Goal: Transaction & Acquisition: Purchase product/service

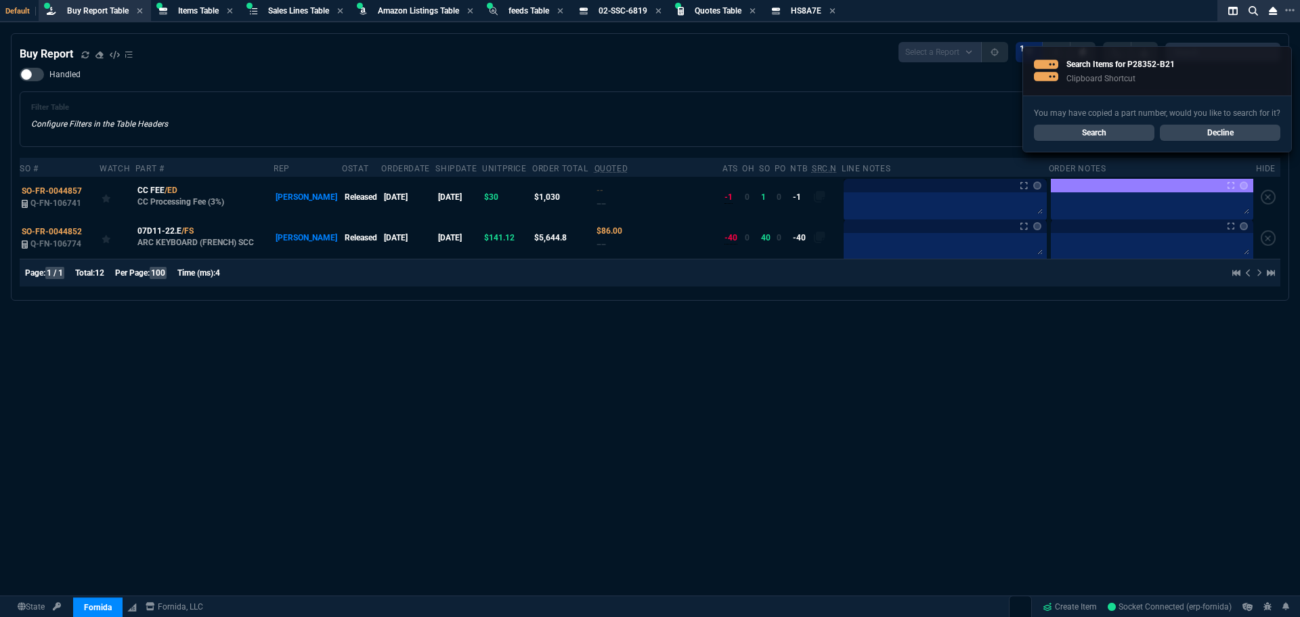
select select "8: NEPT"
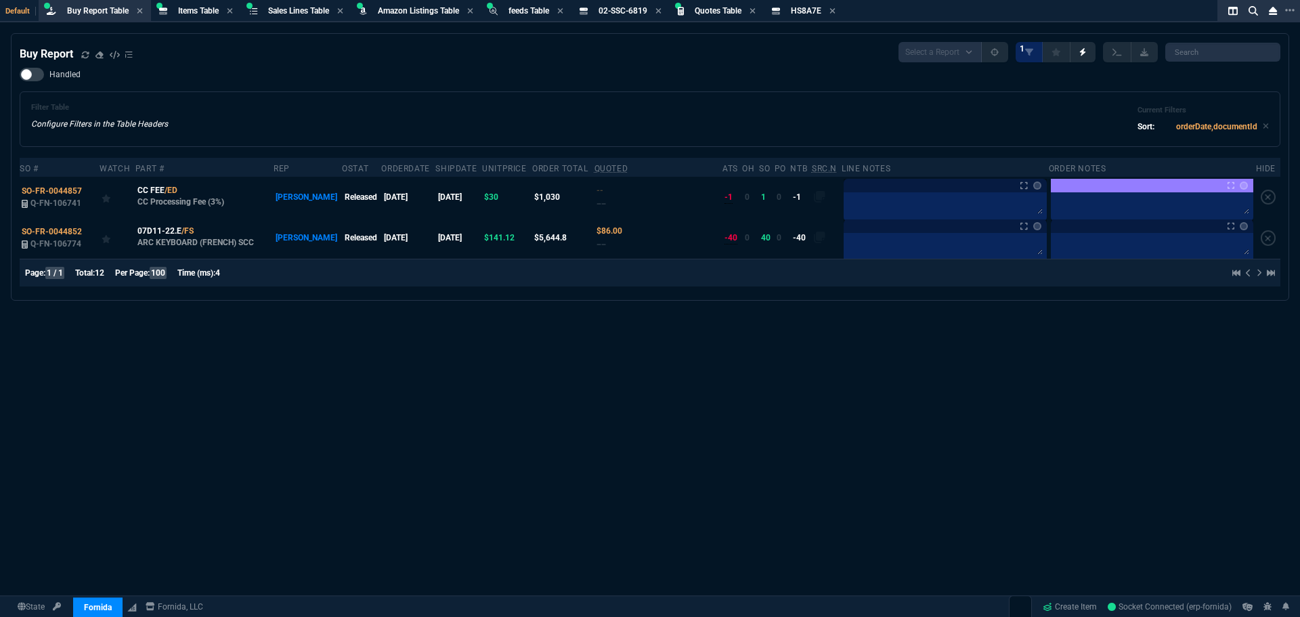
click at [209, 366] on div "Buy Report Select a Report Not Purchased 1 Handled Filter Table Configure Filte…" at bounding box center [650, 358] width 1300 height 650
click at [306, 11] on span "Sales Lines Table" at bounding box center [298, 10] width 61 height 9
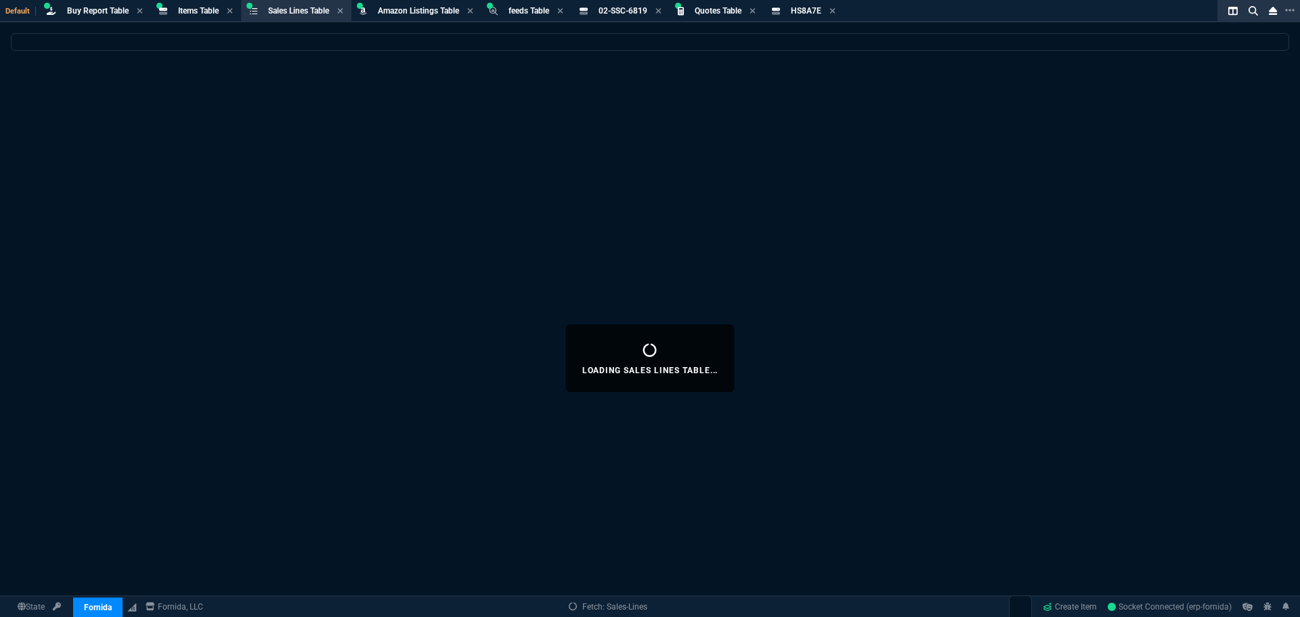
select select
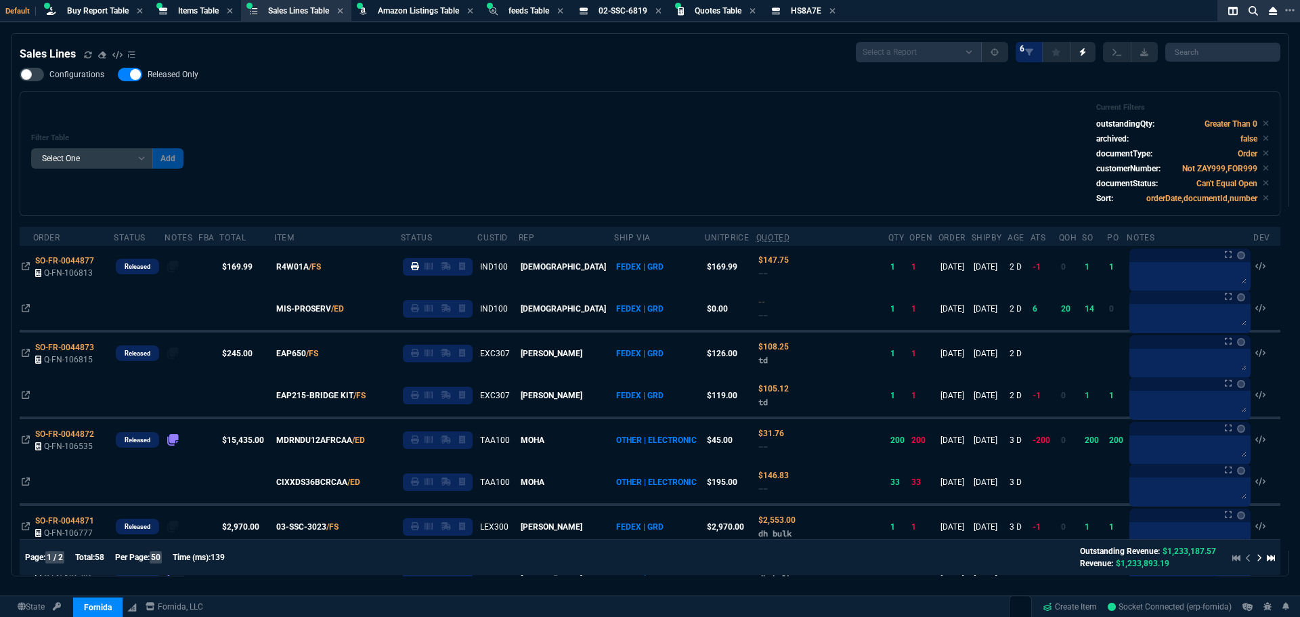
click at [327, 79] on div "Configurations Released Only Filter Table Select One Add Filter () Age () ATS (…" at bounding box center [650, 142] width 1261 height 148
click at [465, 79] on div "Configurations Released Only Filter Table Select One Add Filter () Age () ATS (…" at bounding box center [650, 142] width 1261 height 148
click at [662, 10] on icon at bounding box center [658, 11] width 6 height 8
click at [737, 9] on icon at bounding box center [734, 11] width 6 height 8
click at [729, 97] on div "Filter Table Select One Add Filter () Age () ATS () Cond (itemVariantCode) Cust…" at bounding box center [650, 153] width 1261 height 125
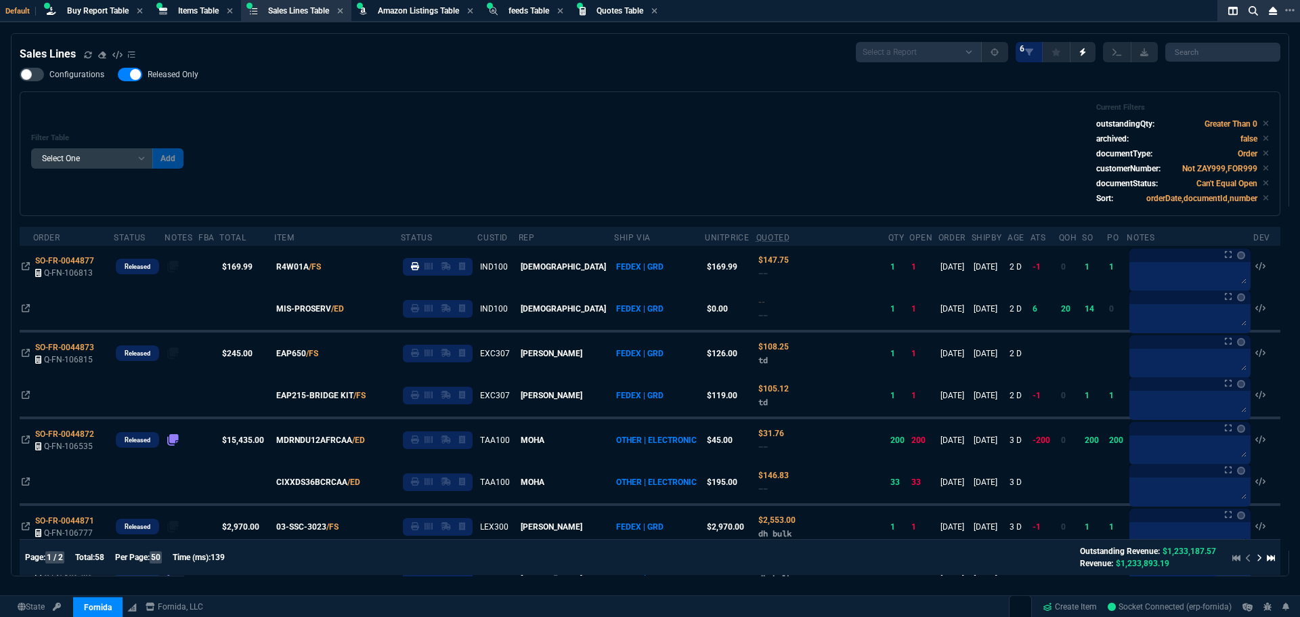
click at [633, 127] on div "Filter Table Select One Add Filter () Age () ATS () Cond (itemVariantCode) Cust…" at bounding box center [650, 154] width 1238 height 102
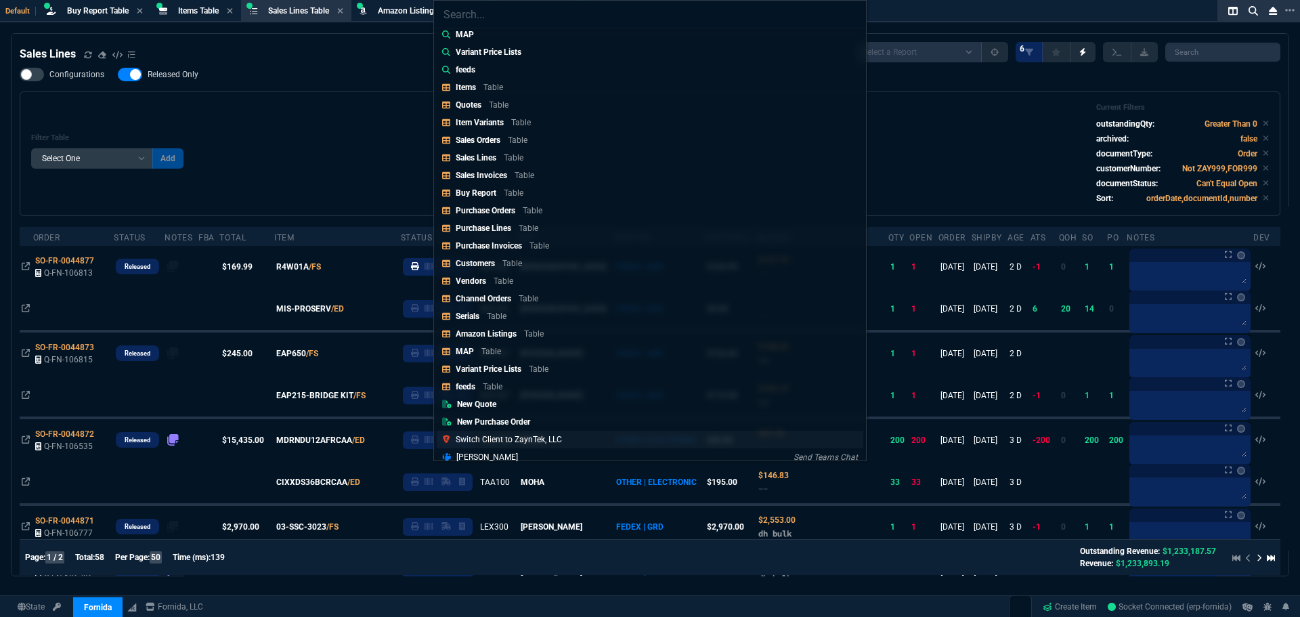
scroll to position [271, 0]
click at [466, 386] on p "feeds" at bounding box center [466, 385] width 20 height 9
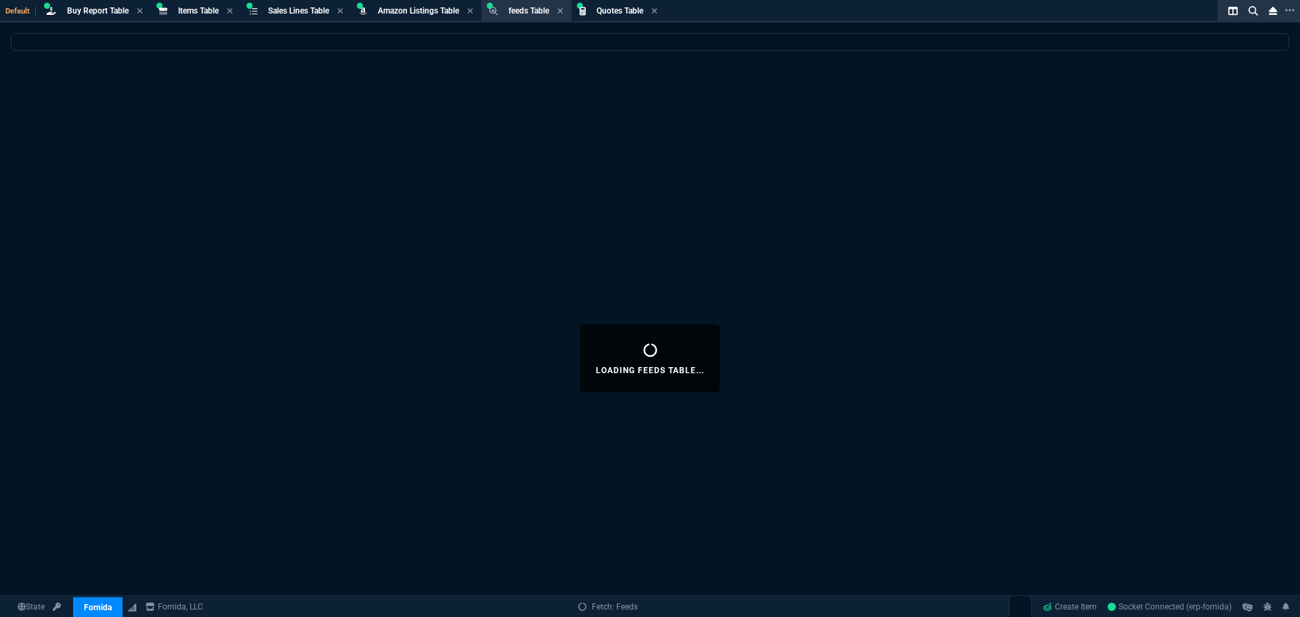
select select
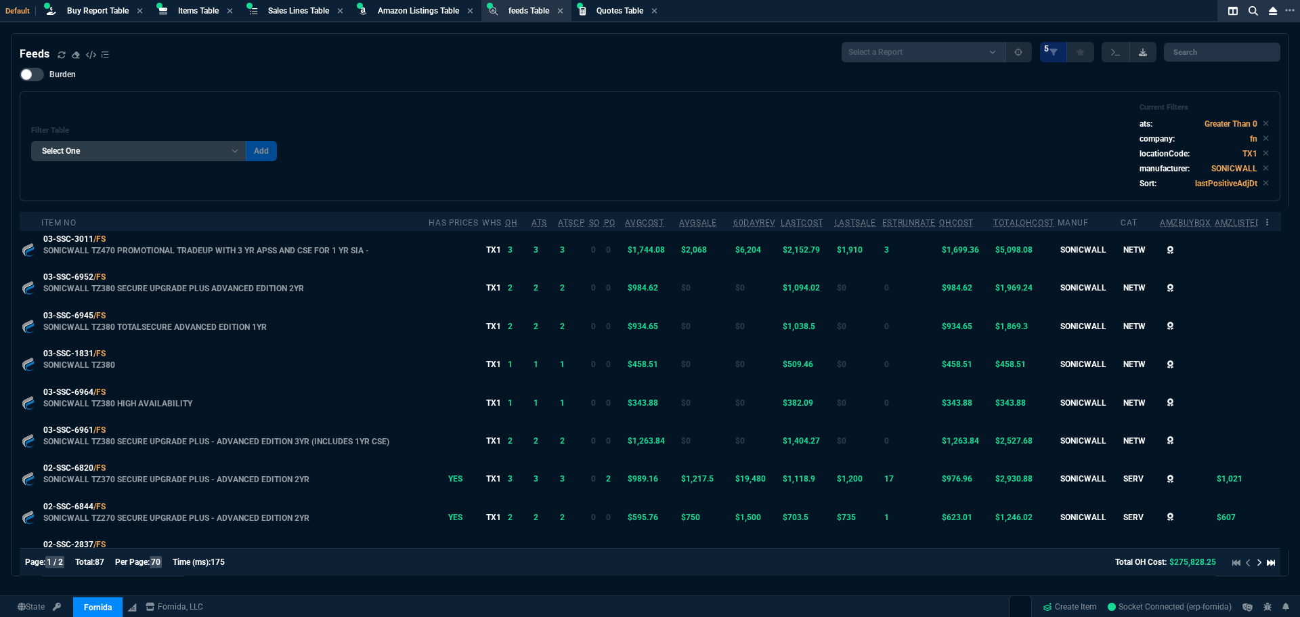
click at [1149, 56] on link at bounding box center [1142, 52] width 27 height 20
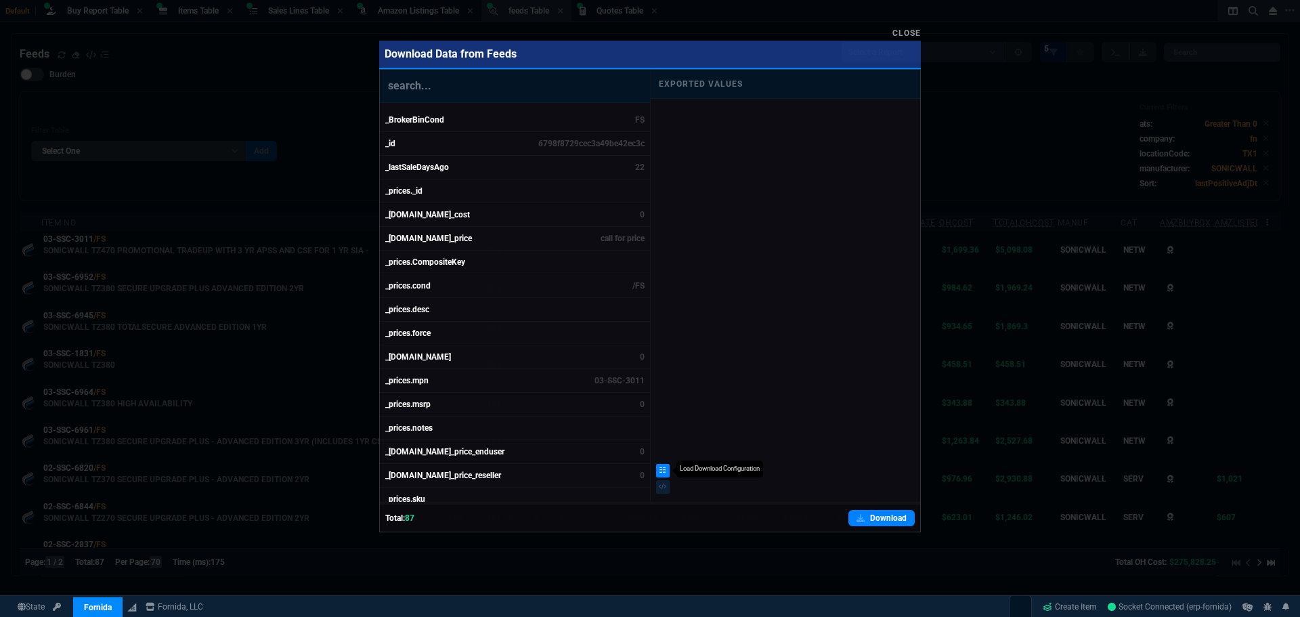
click at [662, 475] on link at bounding box center [663, 471] width 14 height 14
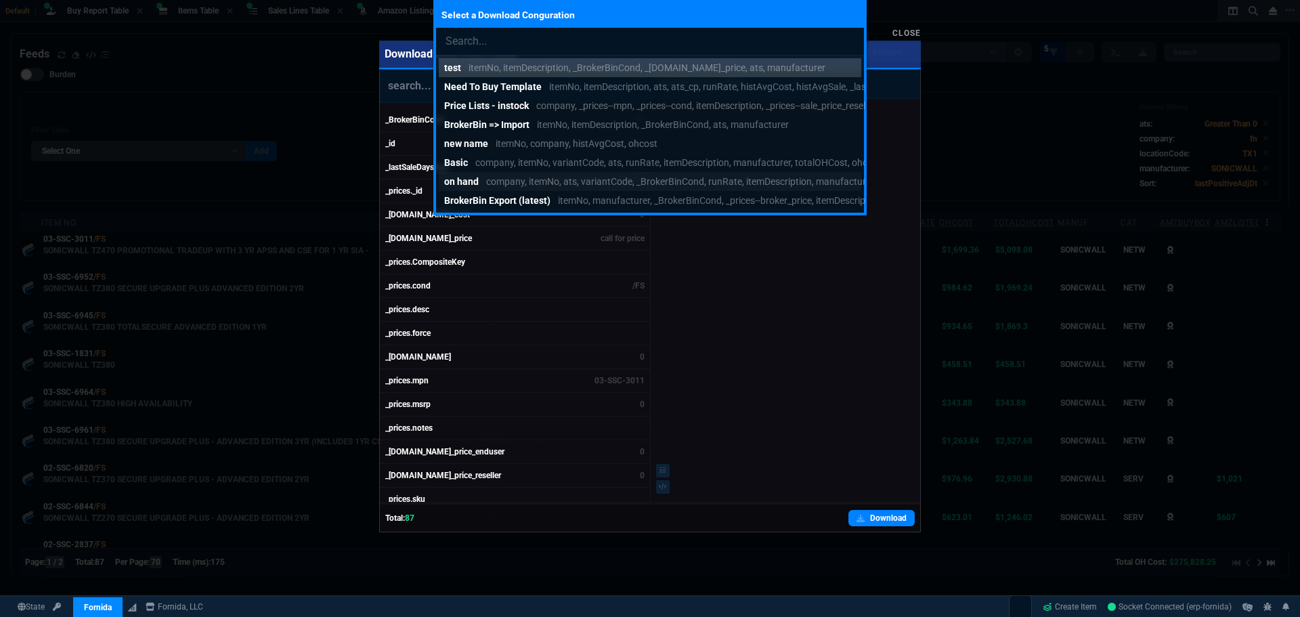
click at [467, 177] on p "on hand" at bounding box center [461, 182] width 35 height 14
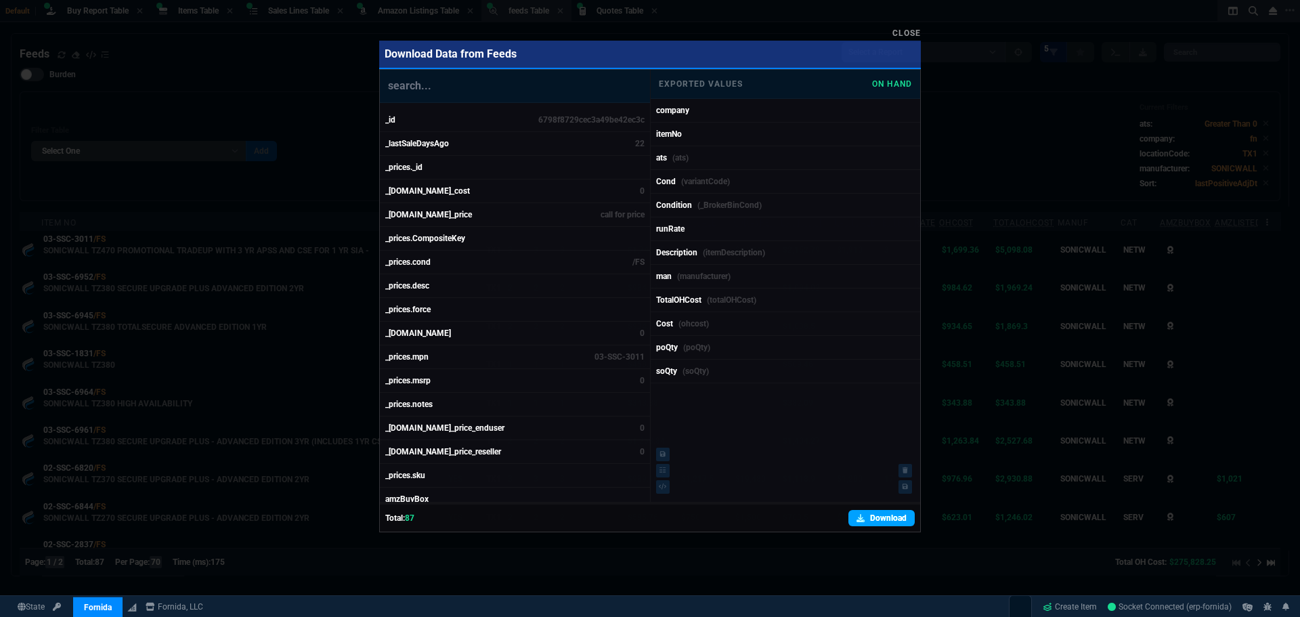
click at [885, 519] on link "Download" at bounding box center [881, 518] width 66 height 16
click at [912, 33] on link "Close" at bounding box center [906, 32] width 28 height 9
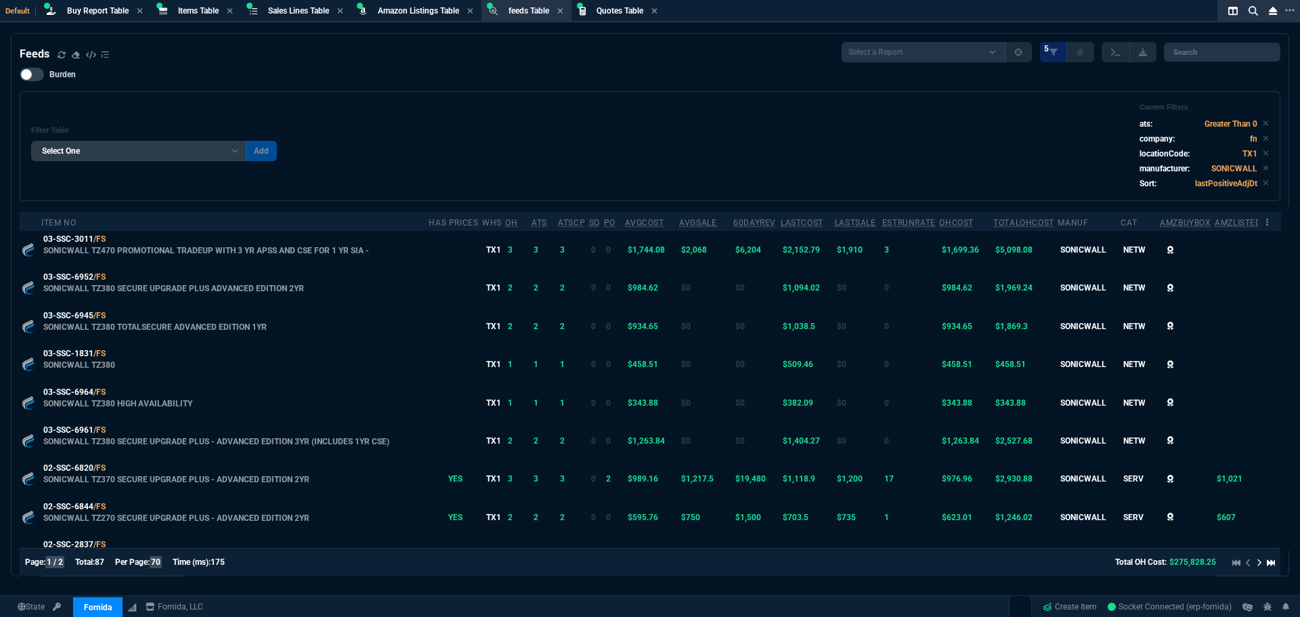
click at [586, 133] on div "Filter Table Select One Add Filter (company) (dev) 60DayRev (histTotalSales) Am…" at bounding box center [650, 146] width 1238 height 87
click at [180, 11] on span "Items Table" at bounding box center [198, 10] width 41 height 9
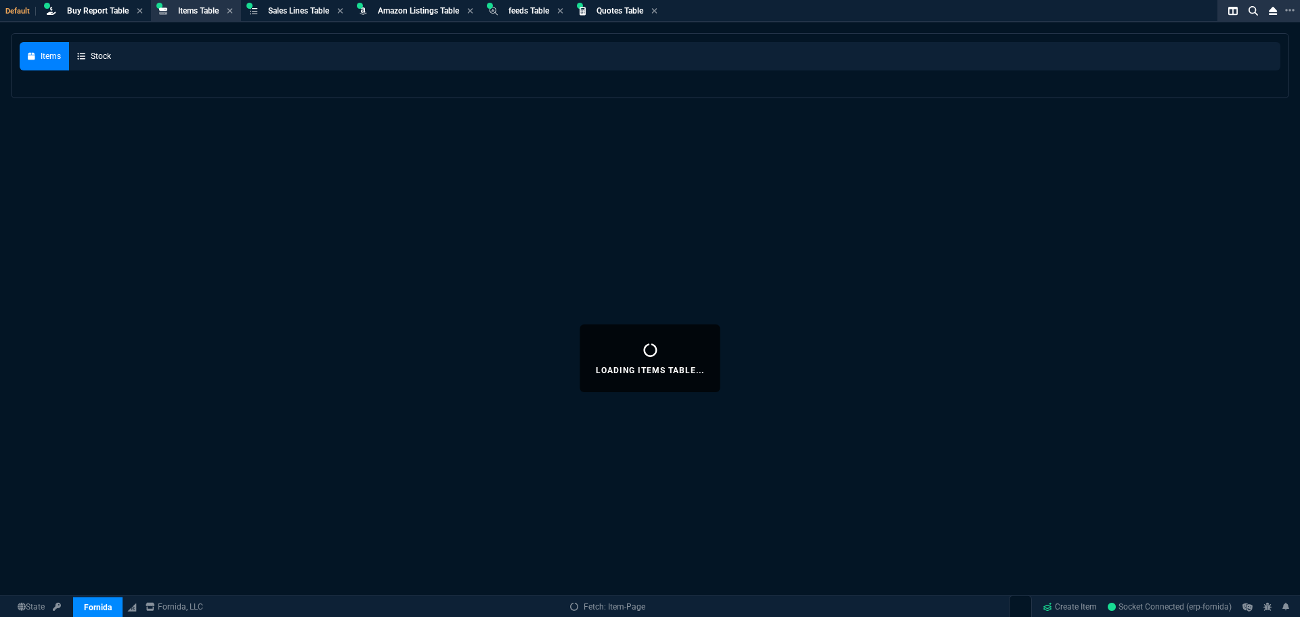
select select
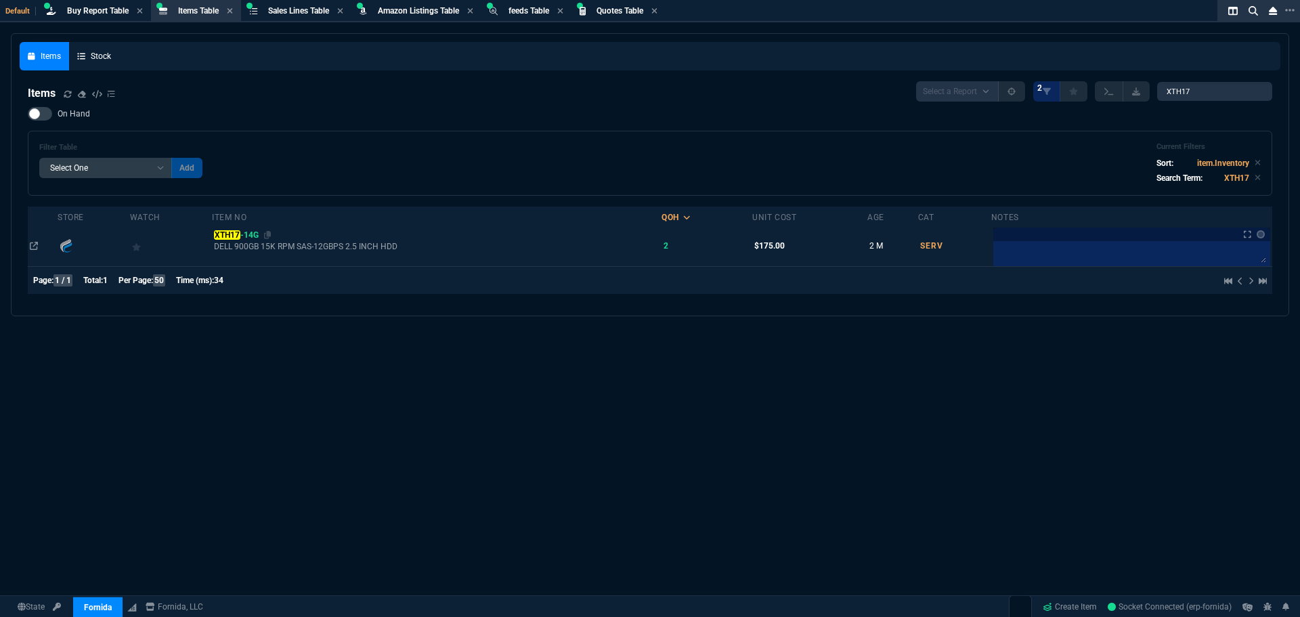
click at [234, 232] on mark "XTH17" at bounding box center [227, 234] width 26 height 9
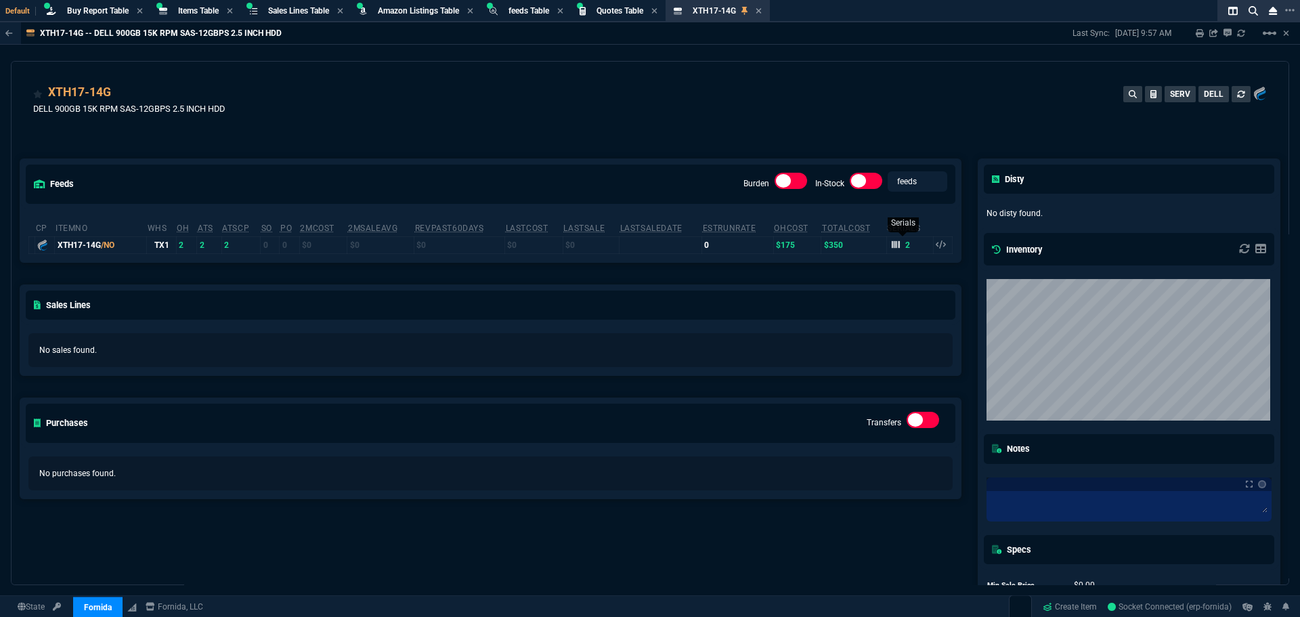
click at [892, 244] on icon at bounding box center [896, 244] width 8 height 8
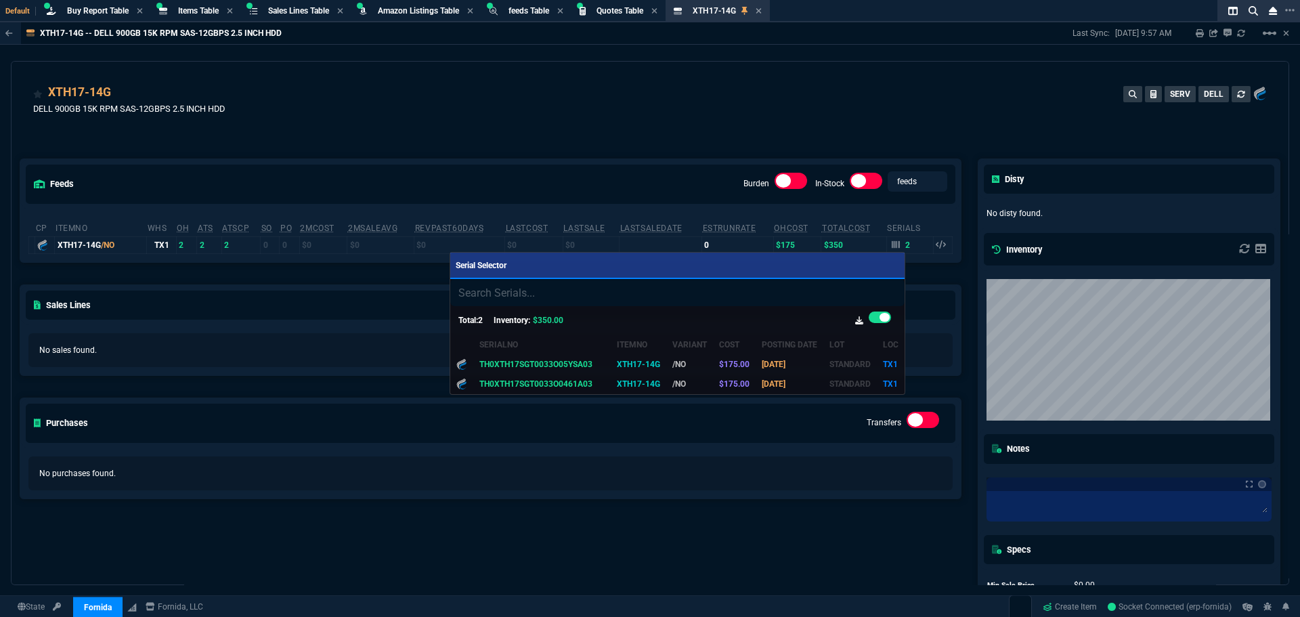
click at [643, 94] on div at bounding box center [650, 308] width 1300 height 617
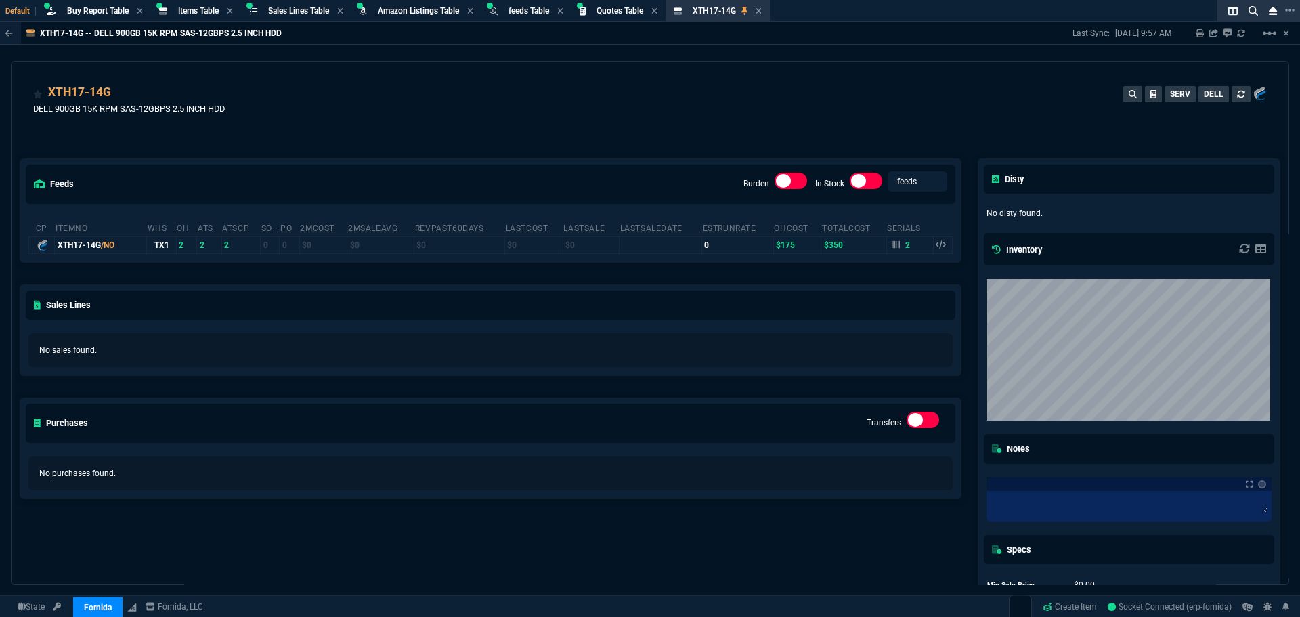
click at [785, 101] on div "XTH17-14G DELL 900GB 15K RPM SAS-12GBPS 2.5 INCH HDD SERV DELL" at bounding box center [650, 107] width 1234 height 48
click at [616, 8] on span "Quotes Table" at bounding box center [620, 10] width 47 height 9
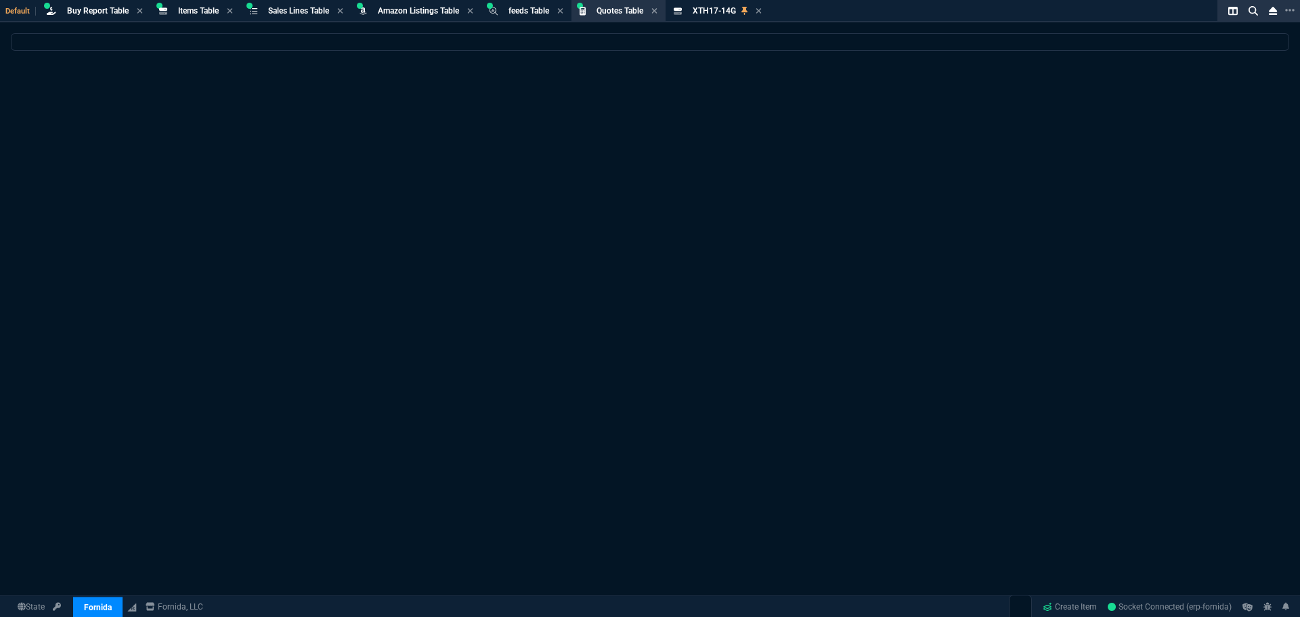
select select
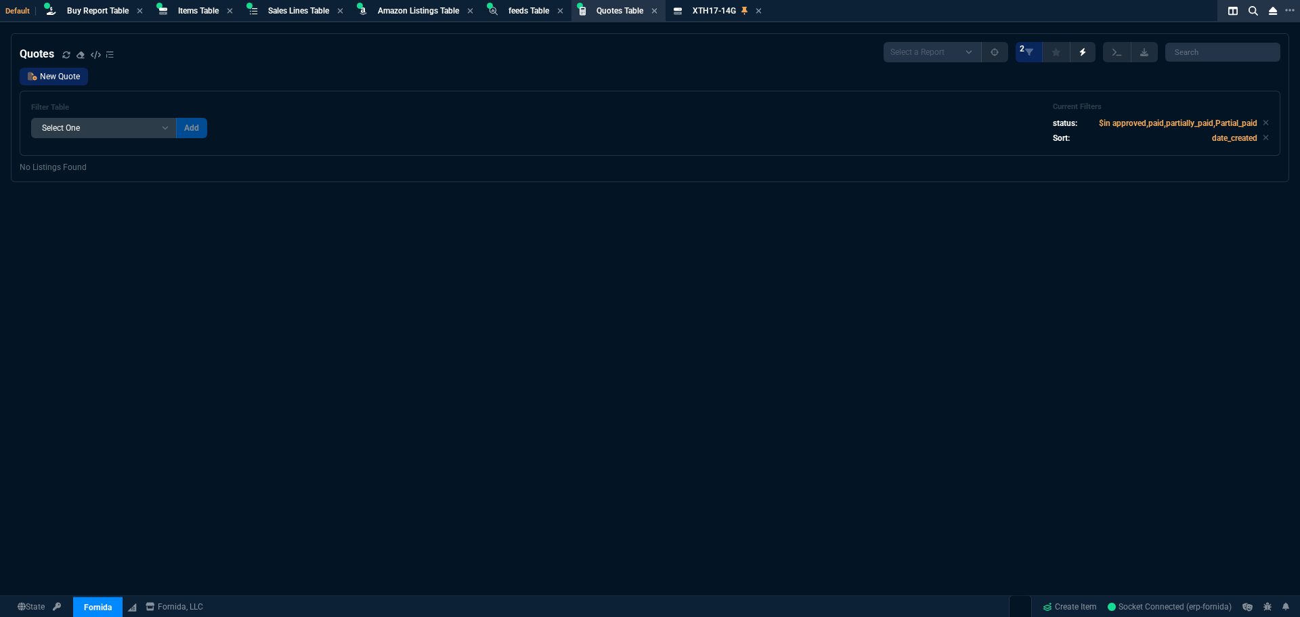
click at [62, 81] on link "New Quote" at bounding box center [54, 77] width 68 height 18
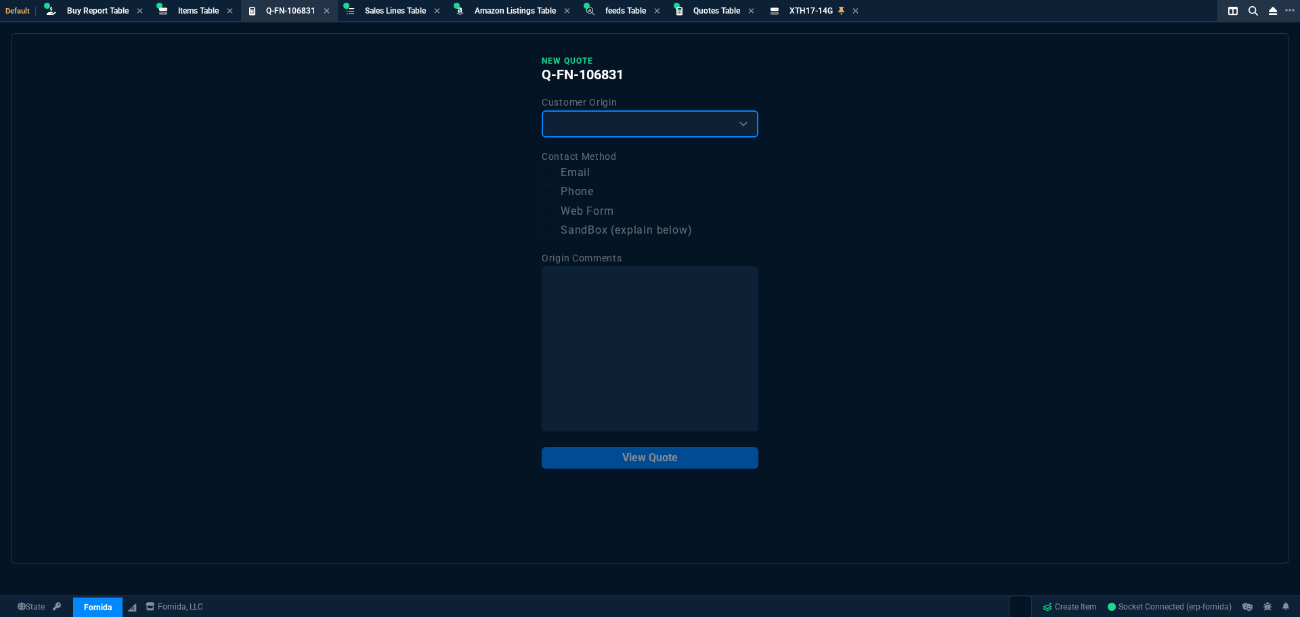
click at [626, 123] on select "Existing Customer Amazon Lead (first order) Website Lead (first order) Called (…" at bounding box center [650, 123] width 217 height 27
select select "existing"
click at [542, 111] on select "Existing Customer Amazon Lead (first order) Website Lead (first order) Called (…" at bounding box center [650, 123] width 217 height 27
click at [563, 171] on label "Email" at bounding box center [650, 173] width 217 height 17
click at [558, 171] on input "Email" at bounding box center [550, 173] width 16 height 16
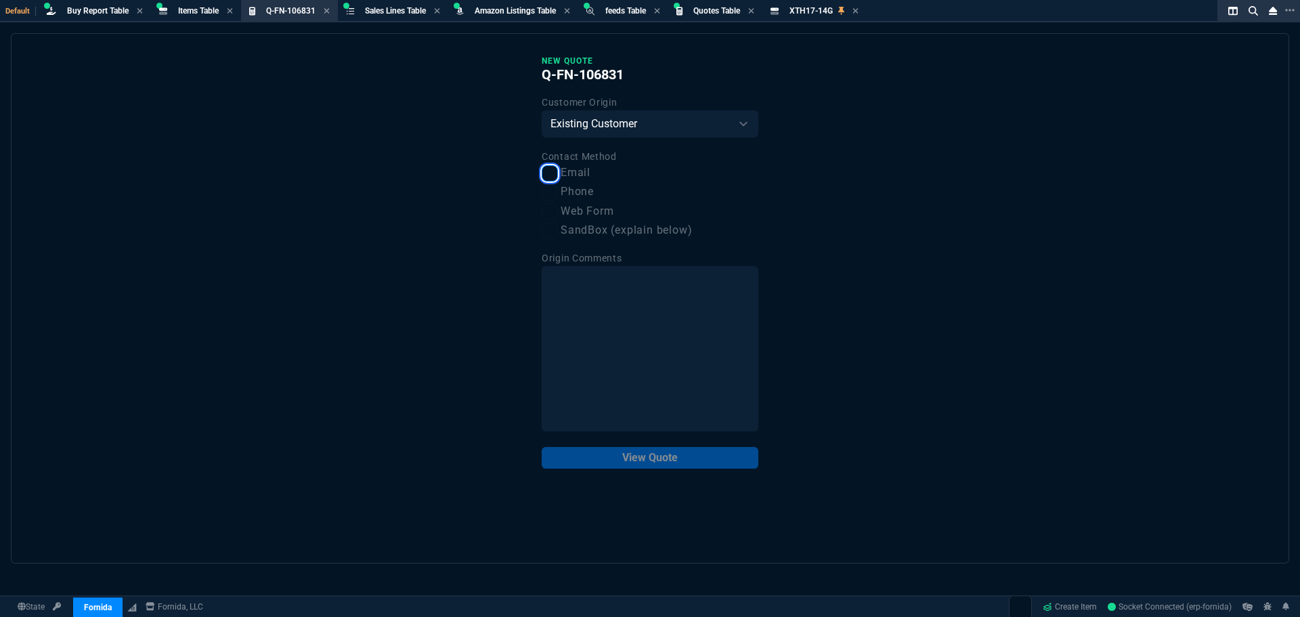
checkbox input "true"
click at [659, 454] on button "View Quote" at bounding box center [650, 458] width 217 height 22
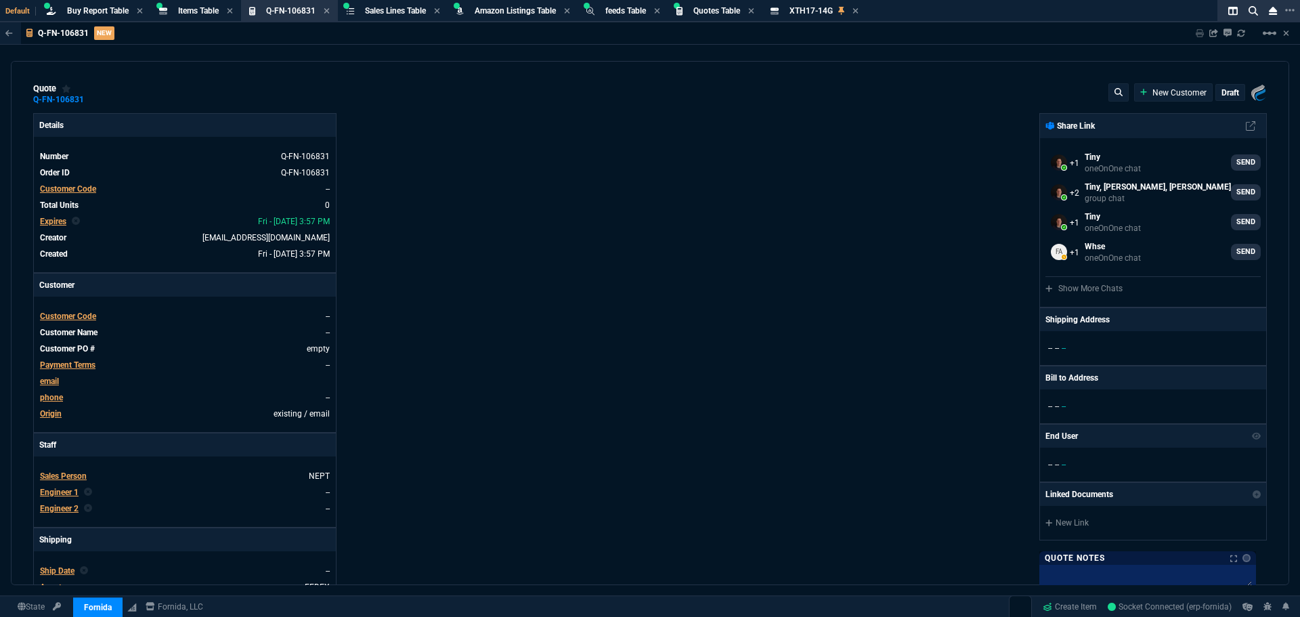
click at [85, 189] on span "Customer Code" at bounding box center [68, 188] width 56 height 9
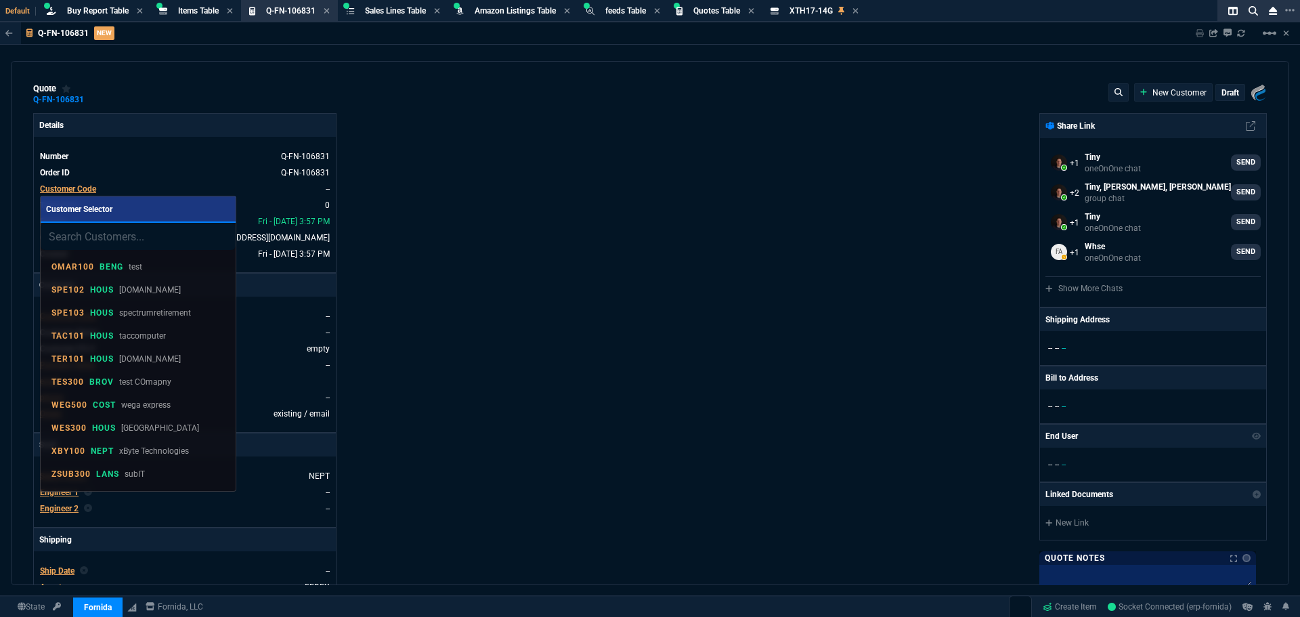
click at [114, 238] on input "search" at bounding box center [138, 236] width 195 height 27
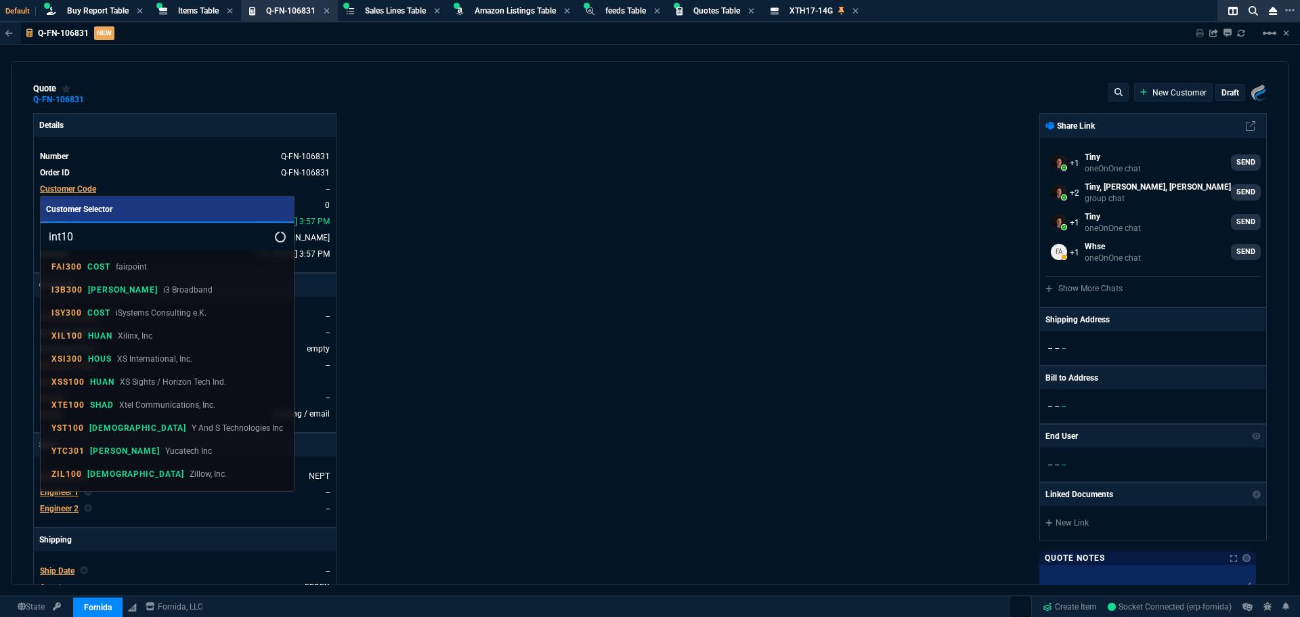
type input "int107"
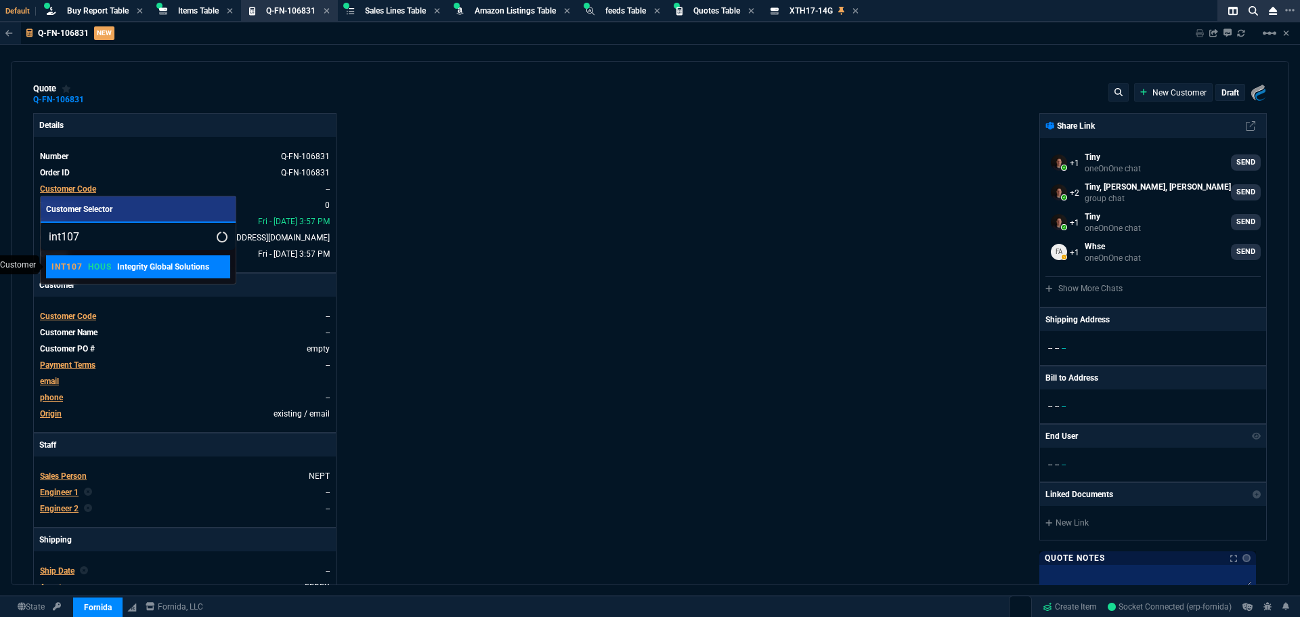
click at [68, 265] on p "INT107" at bounding box center [66, 266] width 31 height 11
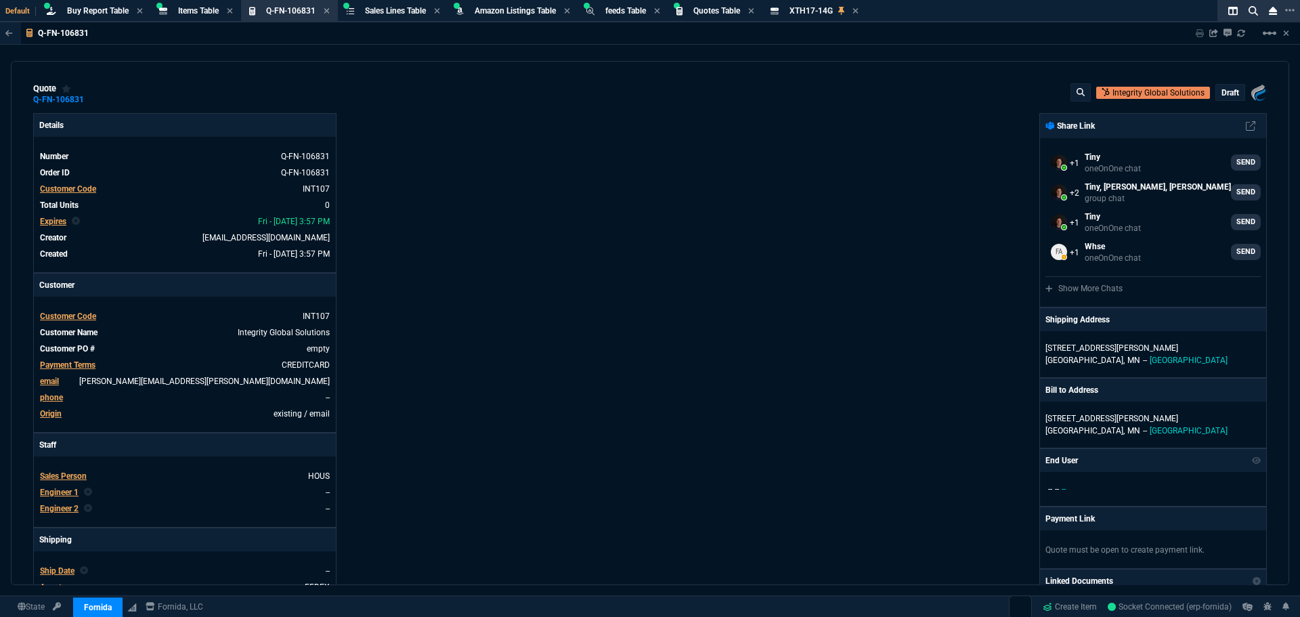
click at [483, 151] on div "Details Number Q-FN-106831 Order ID Q-FN-106831 Customer Code INT107 Total Unit…" at bounding box center [341, 462] width 617 height 699
click at [483, 152] on div "Details Number Q-FN-106831 Order ID Q-FN-106831 Customer Code INT107 Total Unit…" at bounding box center [341, 462] width 617 height 699
click at [641, 243] on div "Details Number Q-FN-106831 Order ID Q-FN-106831 Customer Code INT107 Total Unit…" at bounding box center [341, 462] width 617 height 699
click at [182, 12] on span "Items Table" at bounding box center [198, 10] width 41 height 9
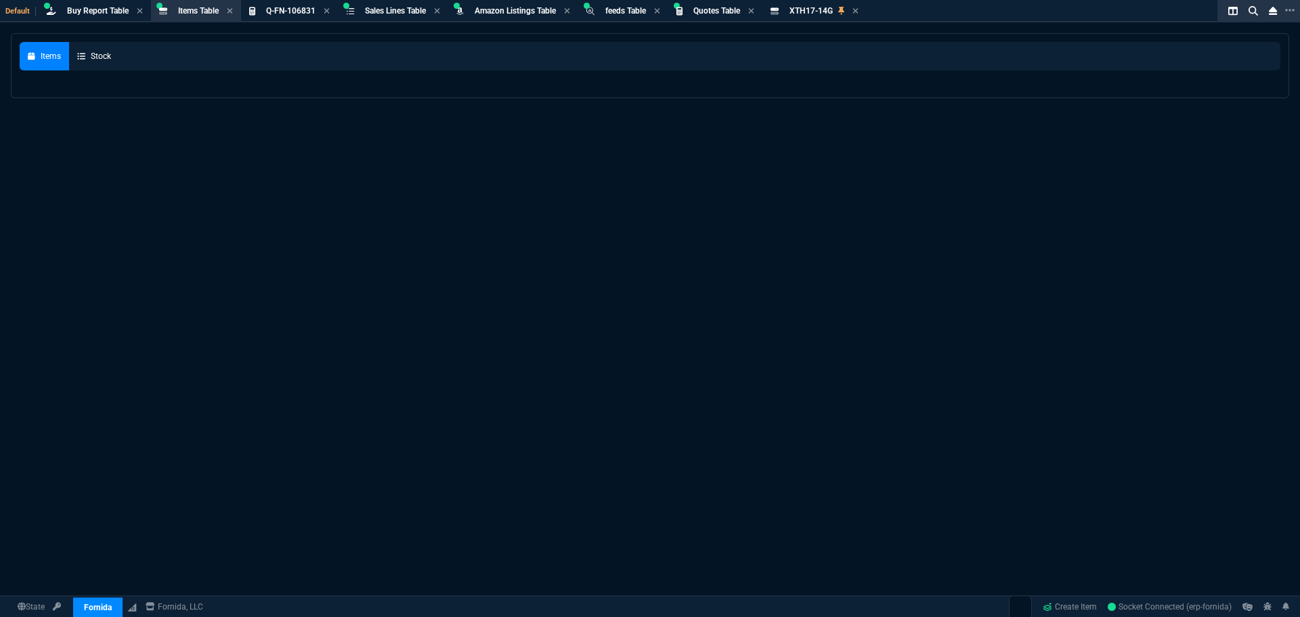
select select
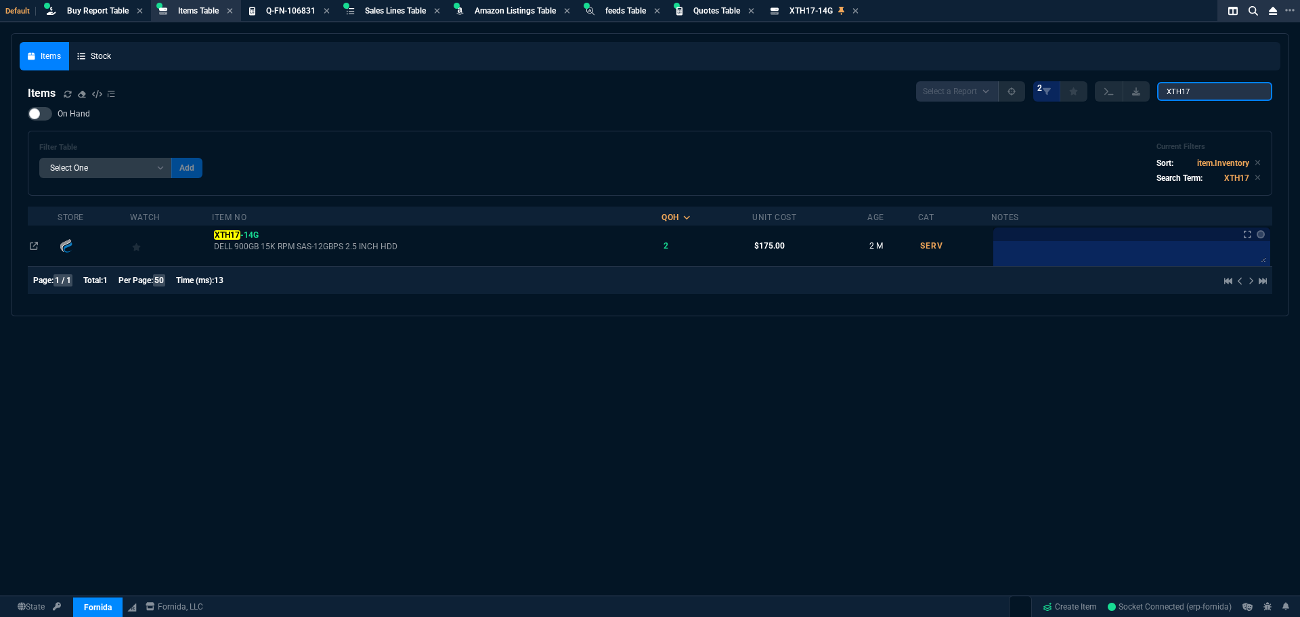
drag, startPoint x: 1198, startPoint y: 94, endPoint x: 1092, endPoint y: 91, distance: 106.4
click at [1110, 92] on div "Select a Report NEW QUERY 2 XTH17" at bounding box center [1094, 91] width 356 height 20
paste input "0N660-14G/"
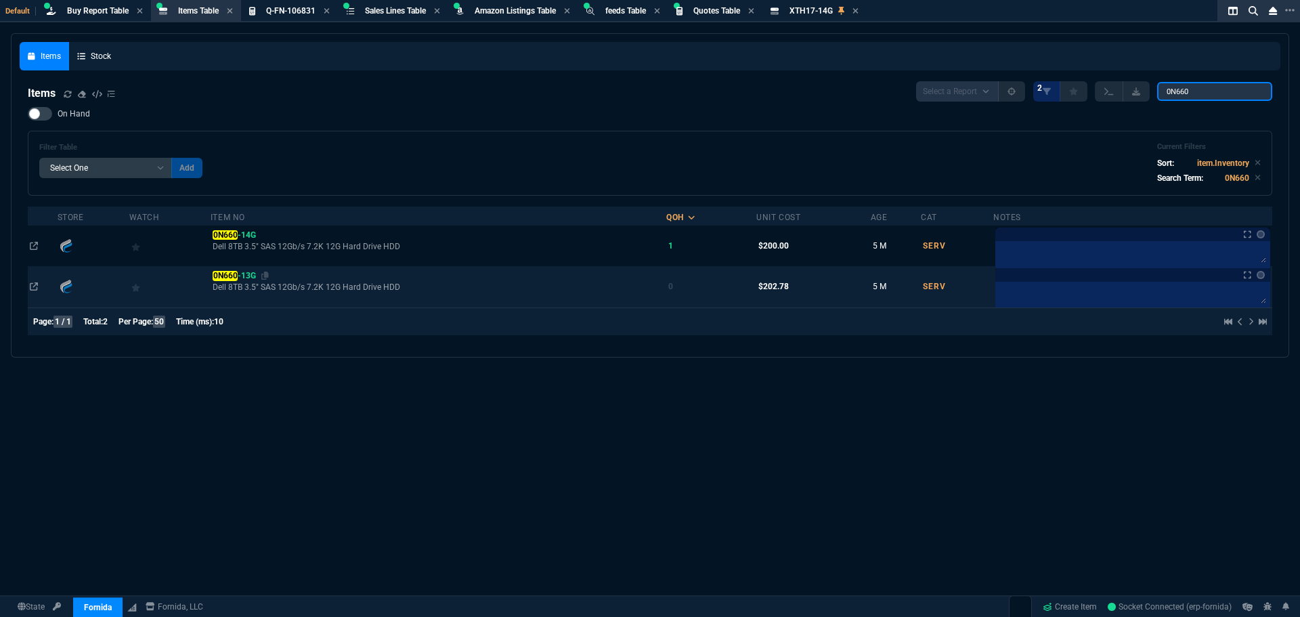
type input "0N660"
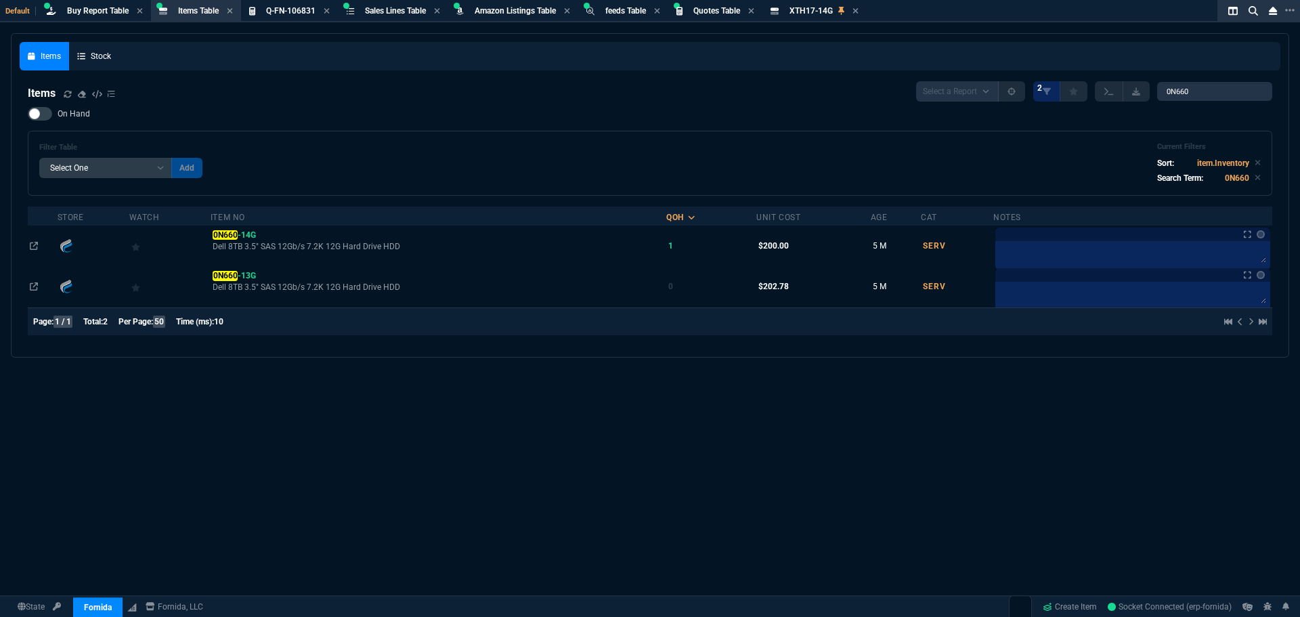
click at [246, 273] on span "0N660 -13G" at bounding box center [234, 275] width 43 height 9
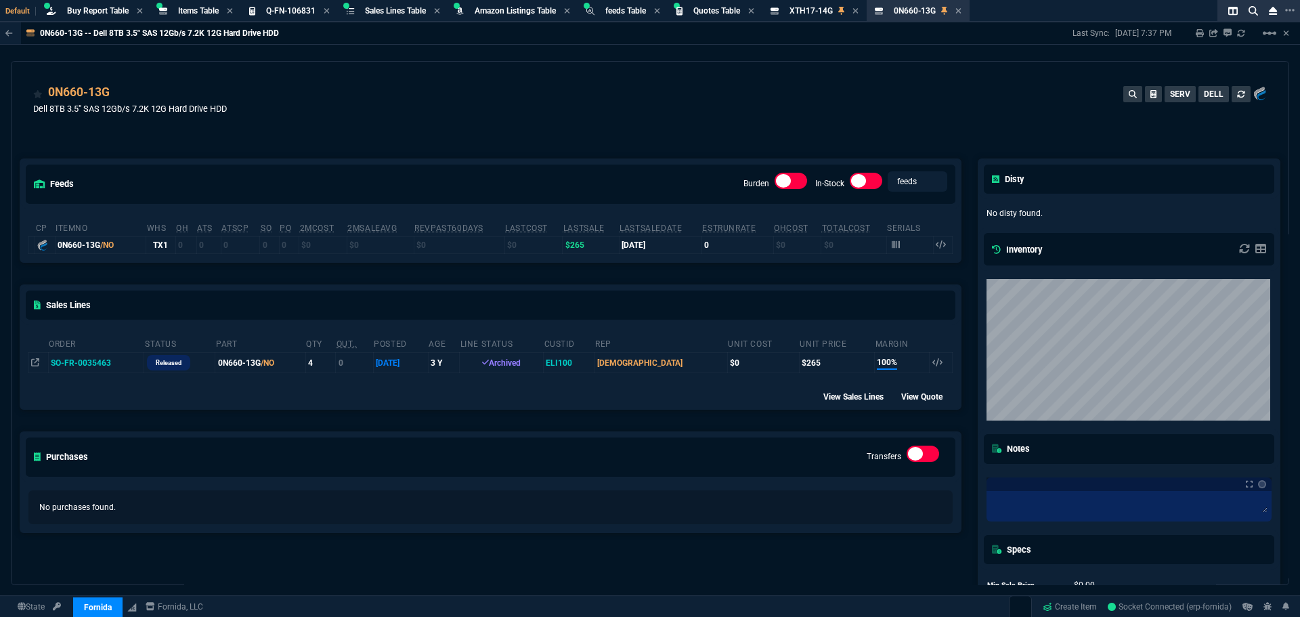
click at [638, 116] on div "0N660-13G Dell 8TB 3.5" SAS 12Gb/s 7.2K 12G Hard Drive HDD SERV DELL" at bounding box center [650, 107] width 1234 height 48
click at [690, 136] on div "feeds Burden In-Stock feeds prices cp ItemNo WHS OH ATS ATSCP SO PO 2MCost 2MSa…" at bounding box center [491, 399] width 958 height 540
click at [651, 108] on div "0N660-13G Dell 8TB 3.5" SAS 12Gb/s 7.2K 12G Hard Drive HDD SERV DELL" at bounding box center [650, 107] width 1234 height 48
click at [414, 157] on div "feeds Burden In-Stock feeds prices cp ItemNo WHS OH ATS ATSCP SO PO 2MCost 2MSa…" at bounding box center [491, 399] width 958 height 540
click at [456, 103] on div "0N660-13G Dell 8TB 3.5" SAS 12Gb/s 7.2K 12G Hard Drive HDD SERV DELL" at bounding box center [650, 107] width 1234 height 48
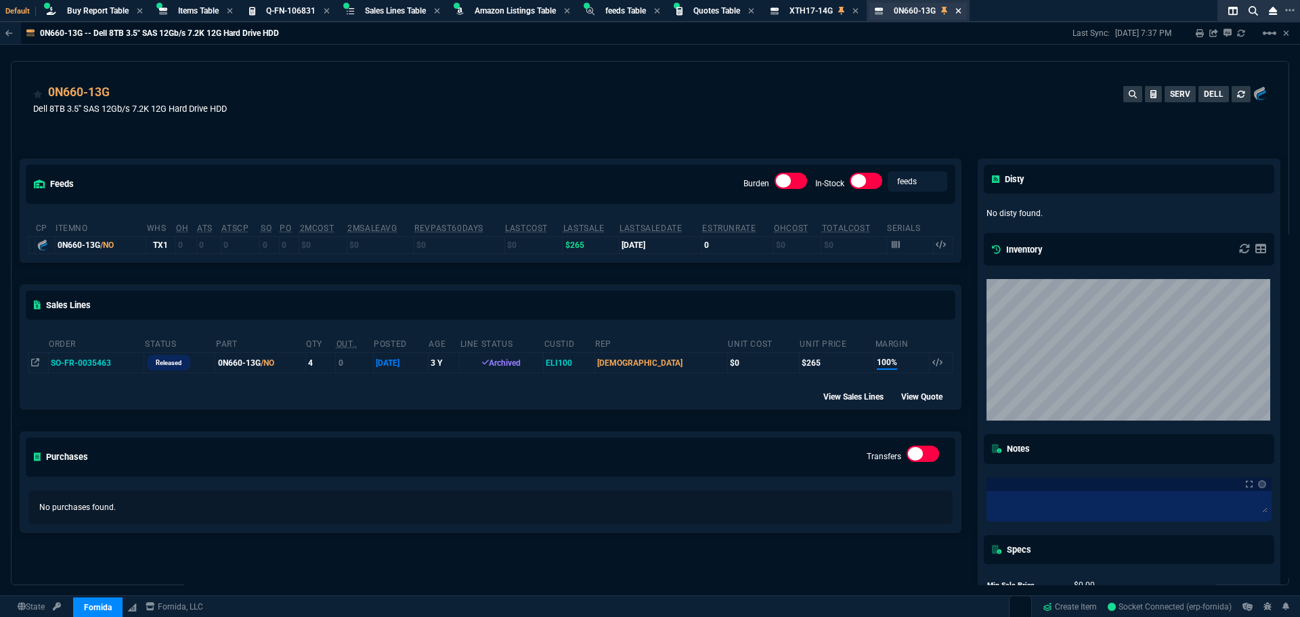
click at [961, 9] on icon at bounding box center [958, 11] width 6 height 8
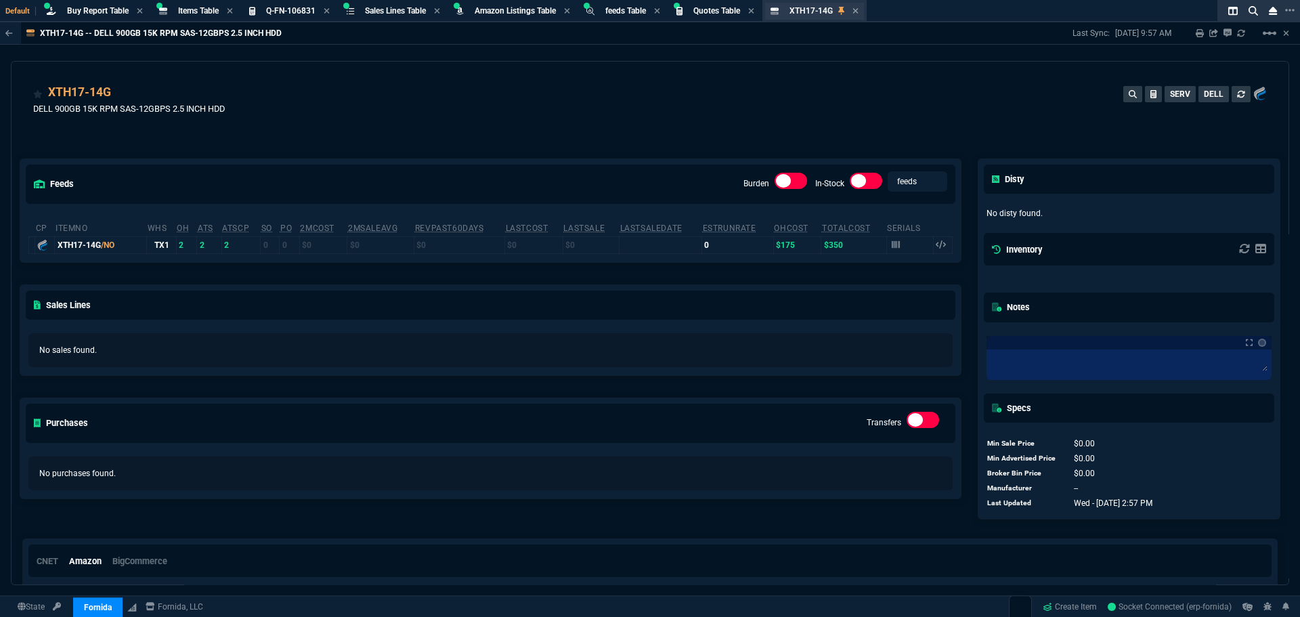
click at [826, 13] on span "XTH17-14G" at bounding box center [810, 10] width 43 height 9
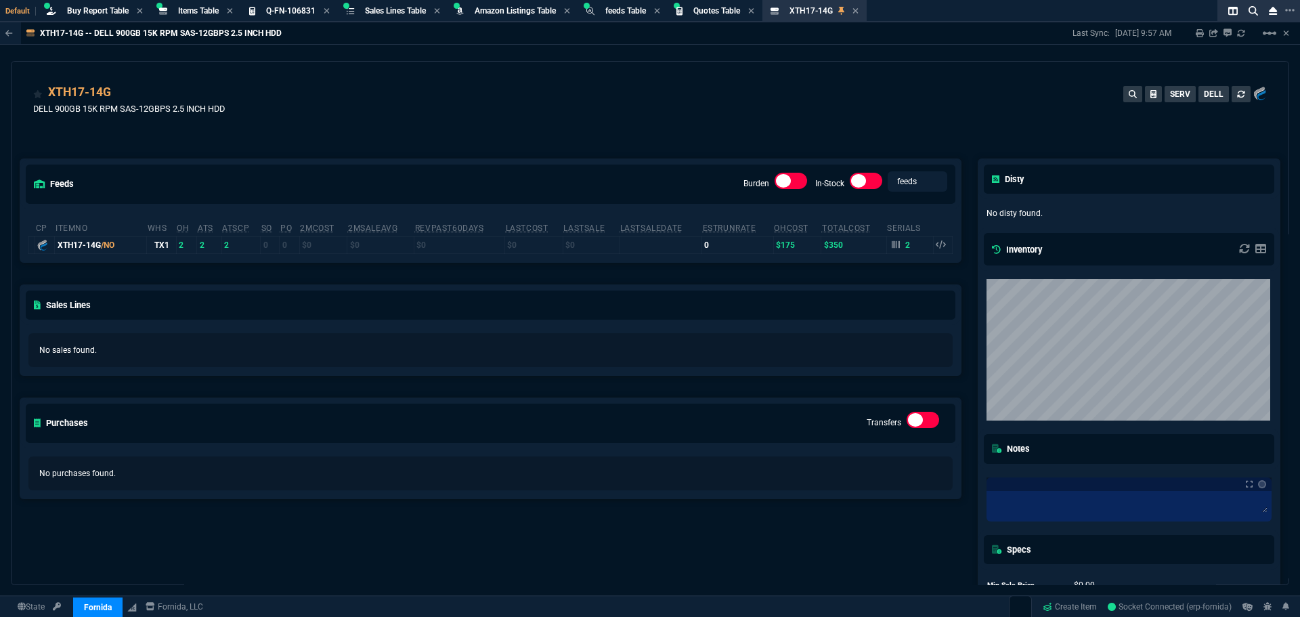
click at [405, 108] on div "XTH17-14G DELL 900GB 15K RPM SAS-12GBPS 2.5 INCH HDD SERV DELL" at bounding box center [650, 107] width 1234 height 48
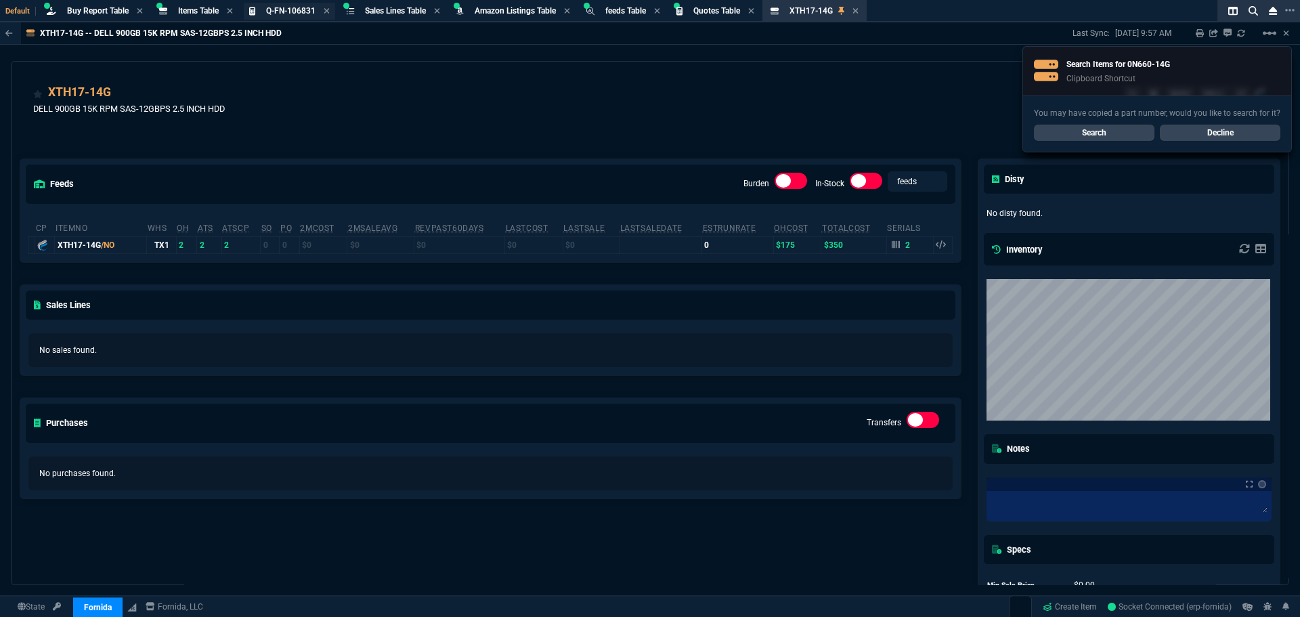
click at [303, 14] on span "Q-FN-106831" at bounding box center [290, 10] width 49 height 9
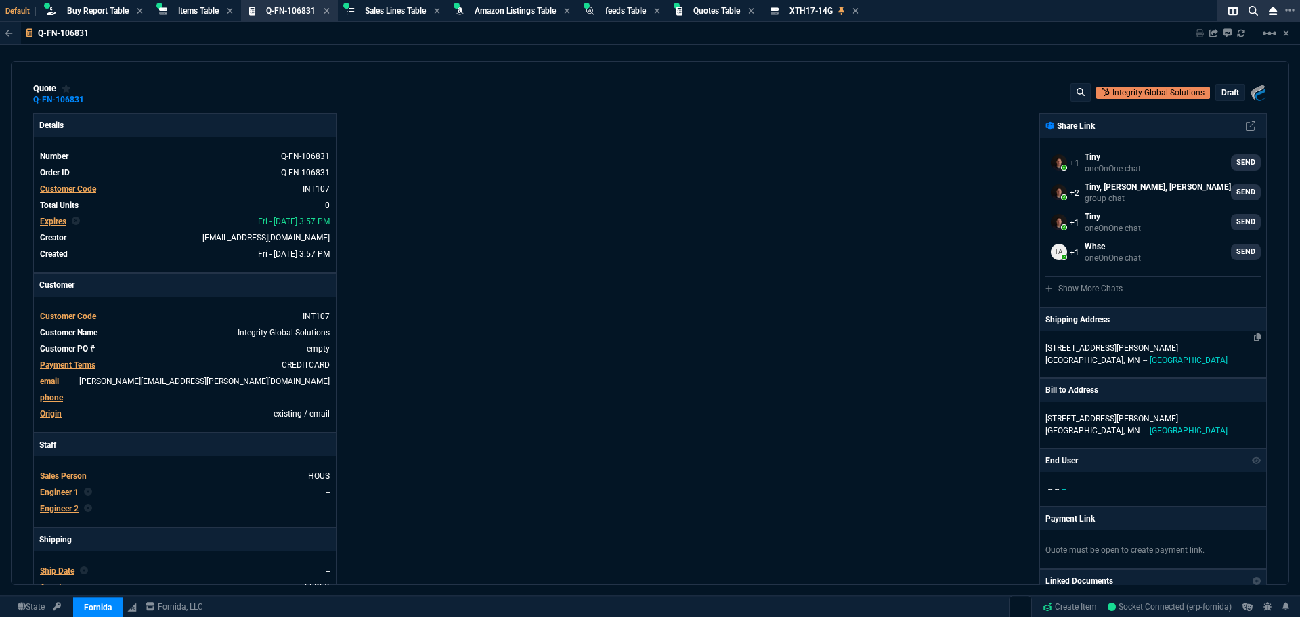
click at [1078, 347] on p "[STREET_ADDRESS][PERSON_NAME]" at bounding box center [1152, 348] width 215 height 12
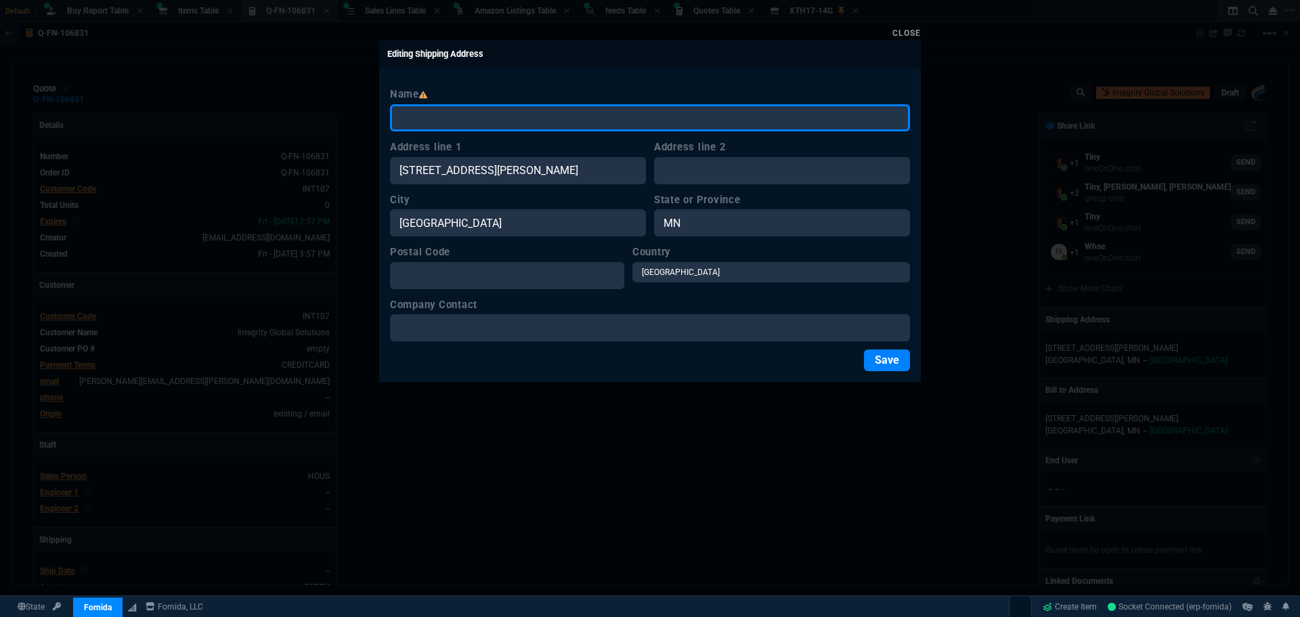
click at [476, 121] on input "Name" at bounding box center [650, 117] width 520 height 27
paste input "INTEGRITY GLOBAL SOLUTIONS"
type input "INTEGRITY GLOBAL SOLUTIONS"
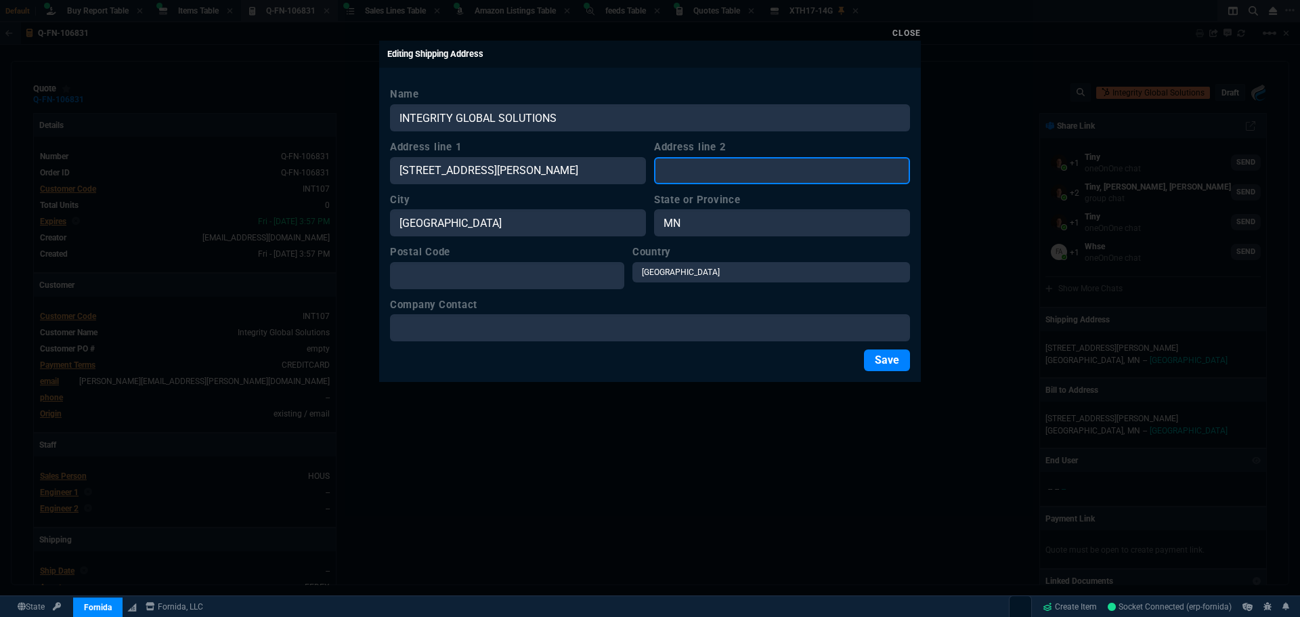
click at [703, 175] on input "Address line 2" at bounding box center [782, 170] width 256 height 27
type input "suite 300"
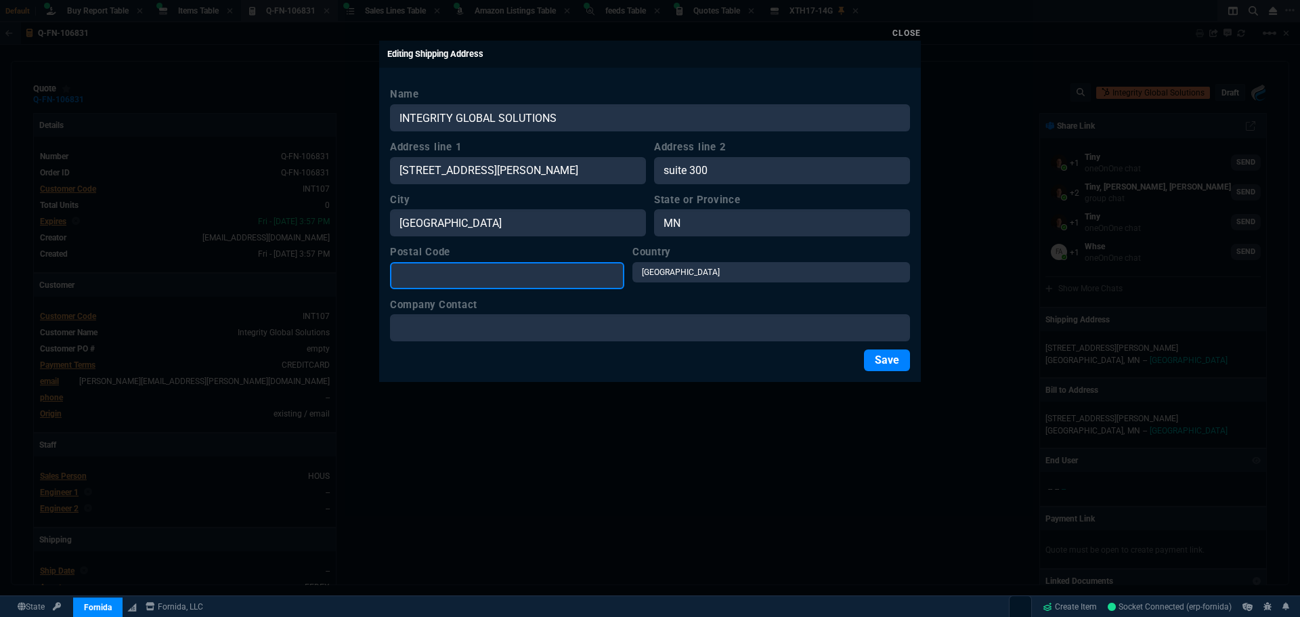
click at [535, 280] on input "Postal Code" at bounding box center [507, 275] width 234 height 27
type input "55442"
click at [885, 364] on button "Save" at bounding box center [887, 360] width 46 height 22
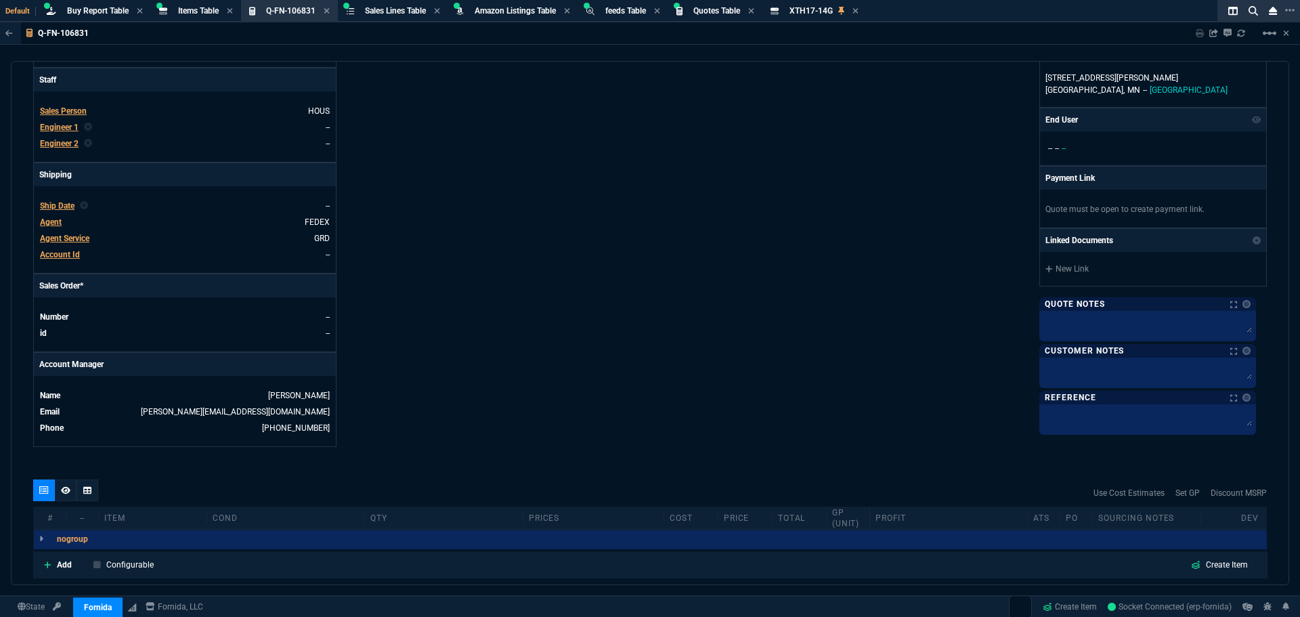
scroll to position [474, 0]
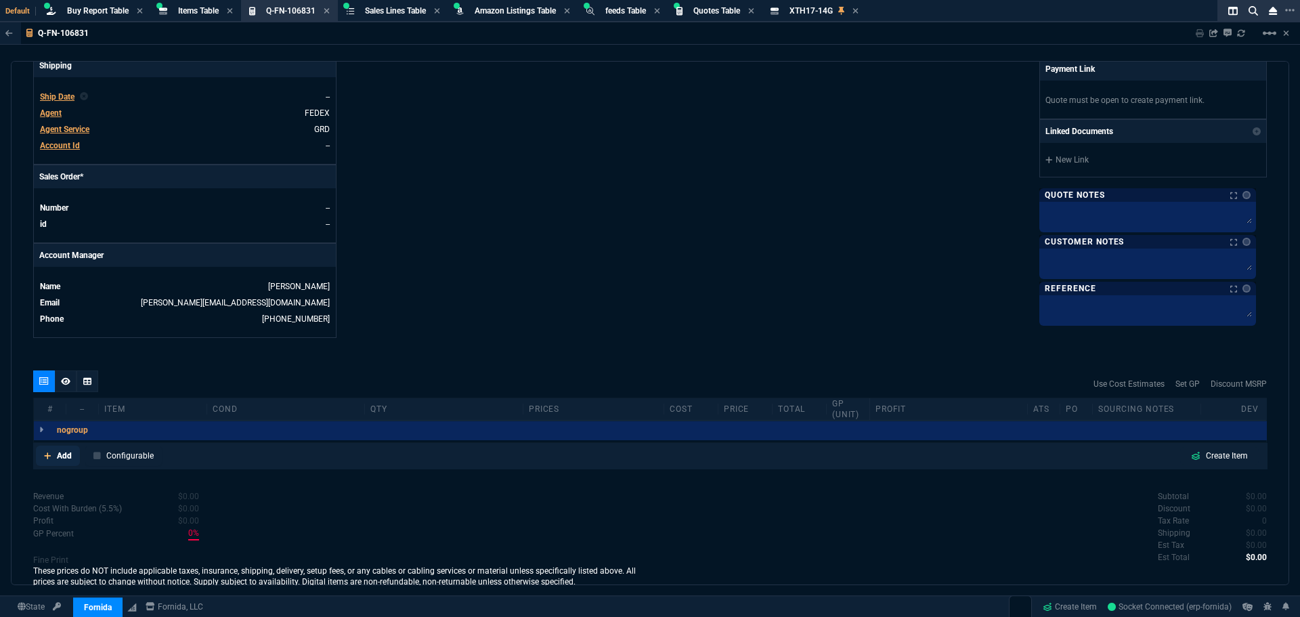
click at [60, 456] on p "Add" at bounding box center [64, 456] width 15 height 12
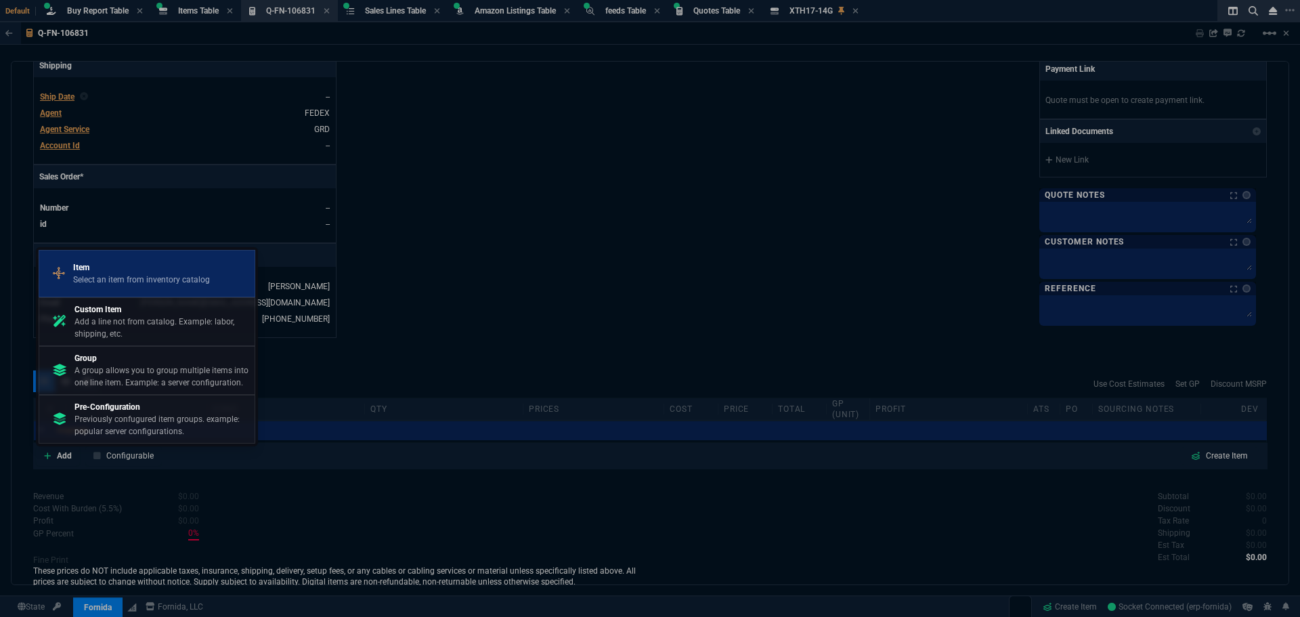
click at [112, 274] on p "Select an item from inventory catalog" at bounding box center [141, 280] width 137 height 12
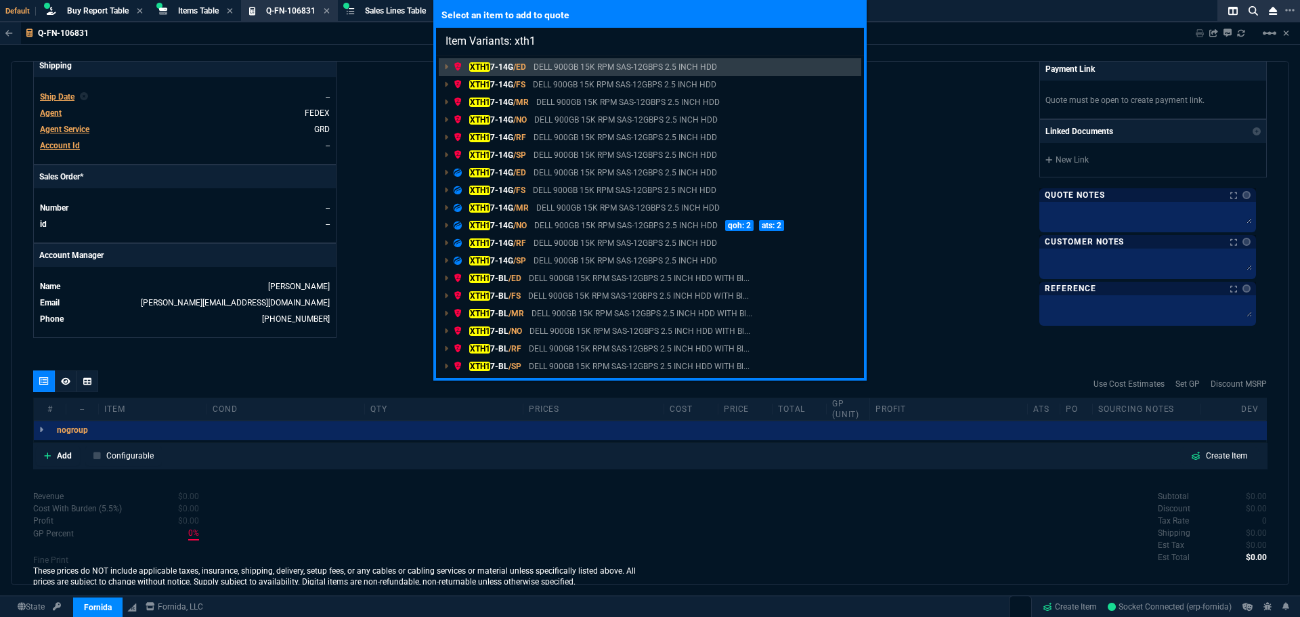
type input "Item Variants: xth17"
click at [508, 227] on p "XTH17 -14G /NO" at bounding box center [490, 225] width 73 height 12
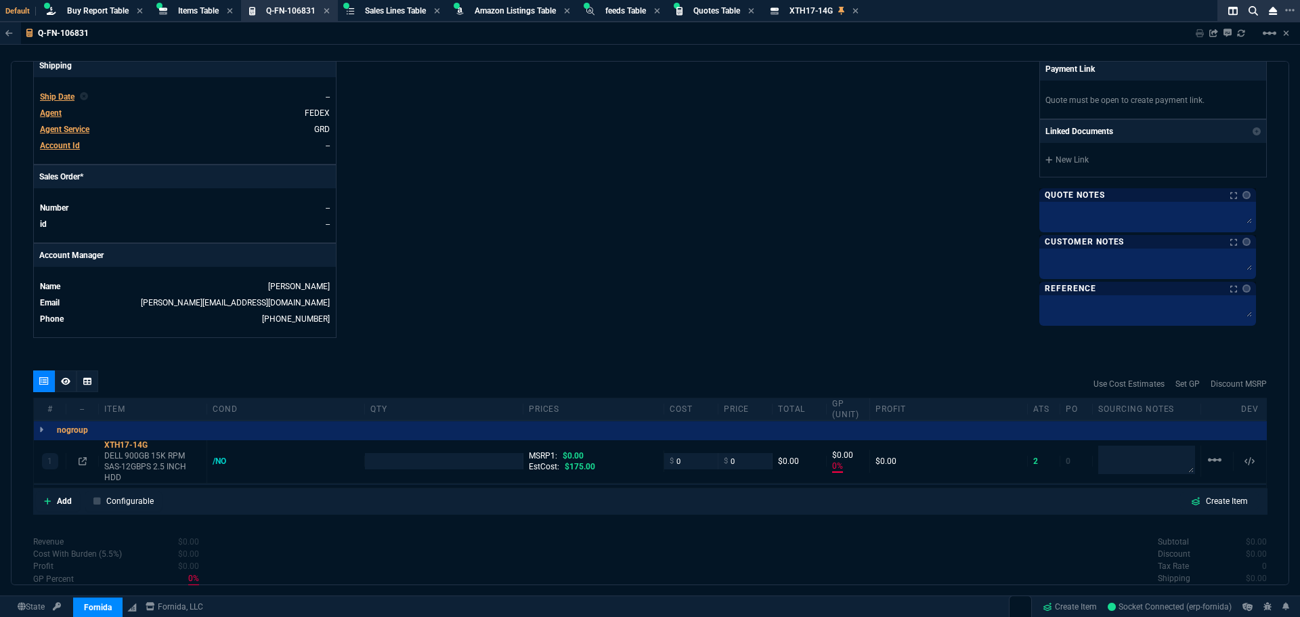
type input "0"
click at [399, 465] on input "number" at bounding box center [443, 461] width 146 height 16
type input "2"
type input "175"
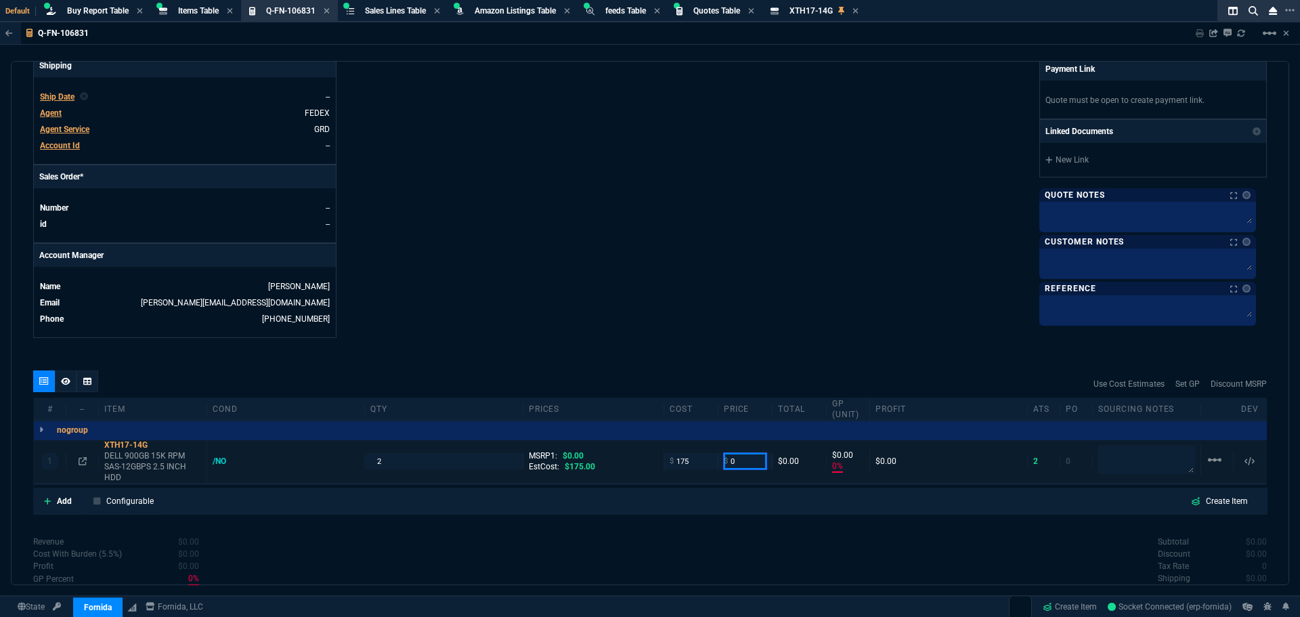
type input "175"
type input "-100"
type input "-175"
type input "210"
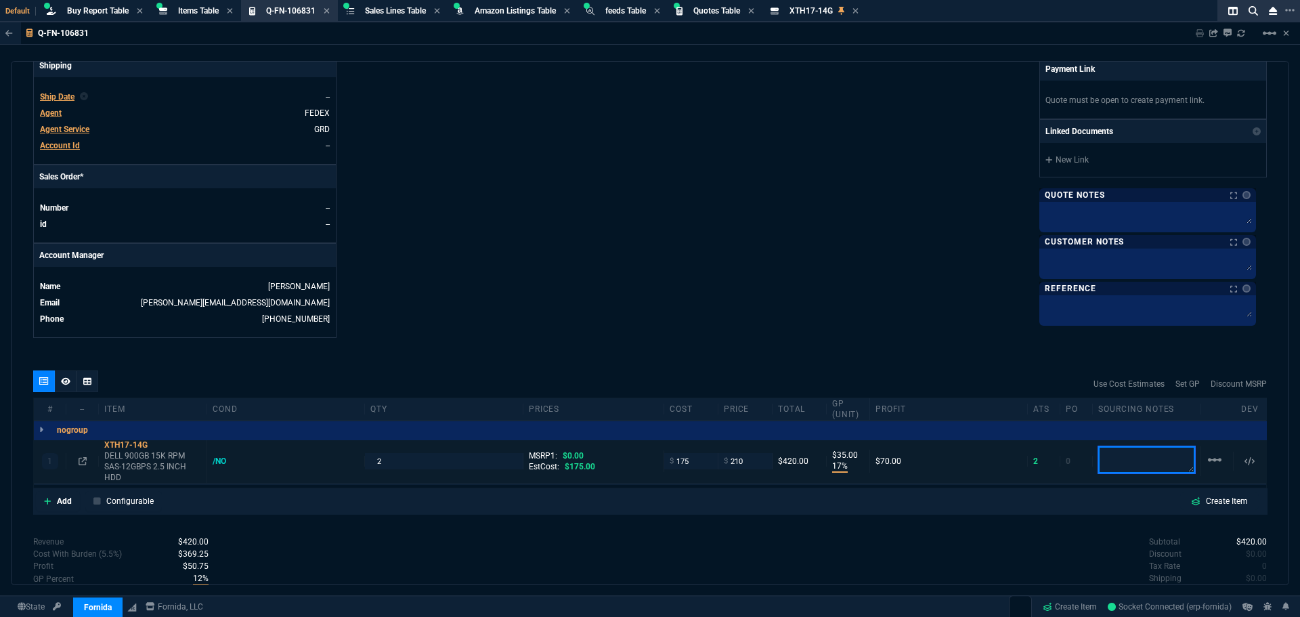
type input "17"
type input "35"
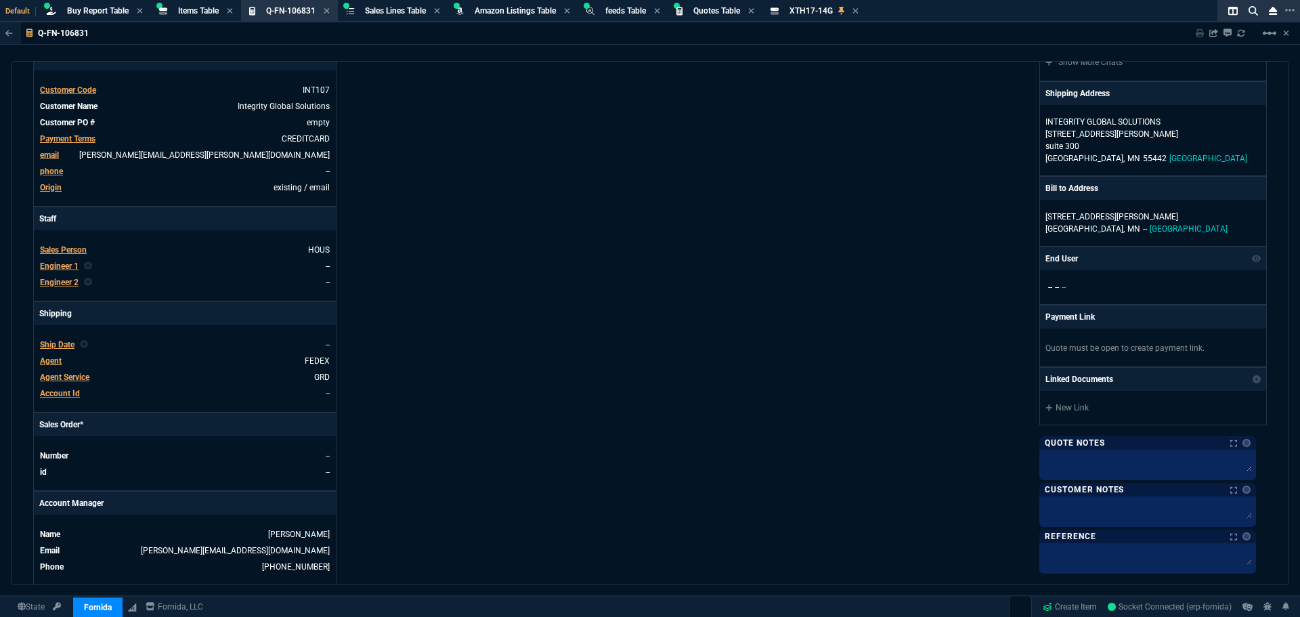
scroll to position [203, 0]
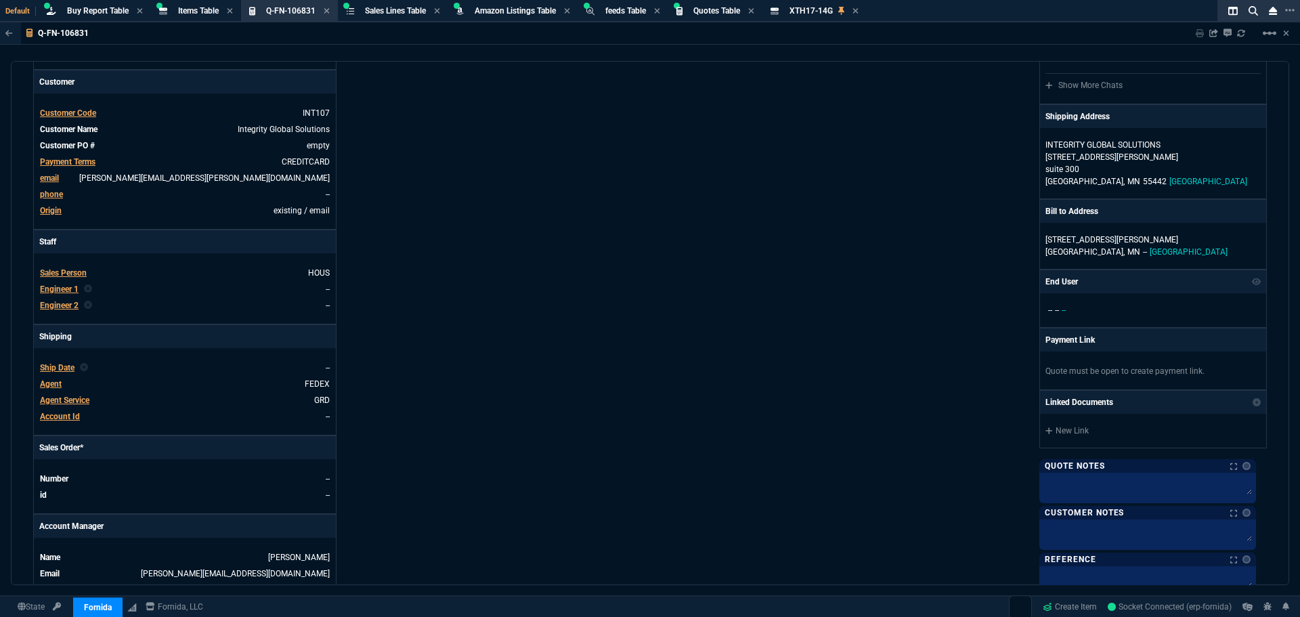
drag, startPoint x: 71, startPoint y: 416, endPoint x: 701, endPoint y: 80, distance: 714.6
click at [71, 416] on span "Account Id" at bounding box center [60, 416] width 40 height 9
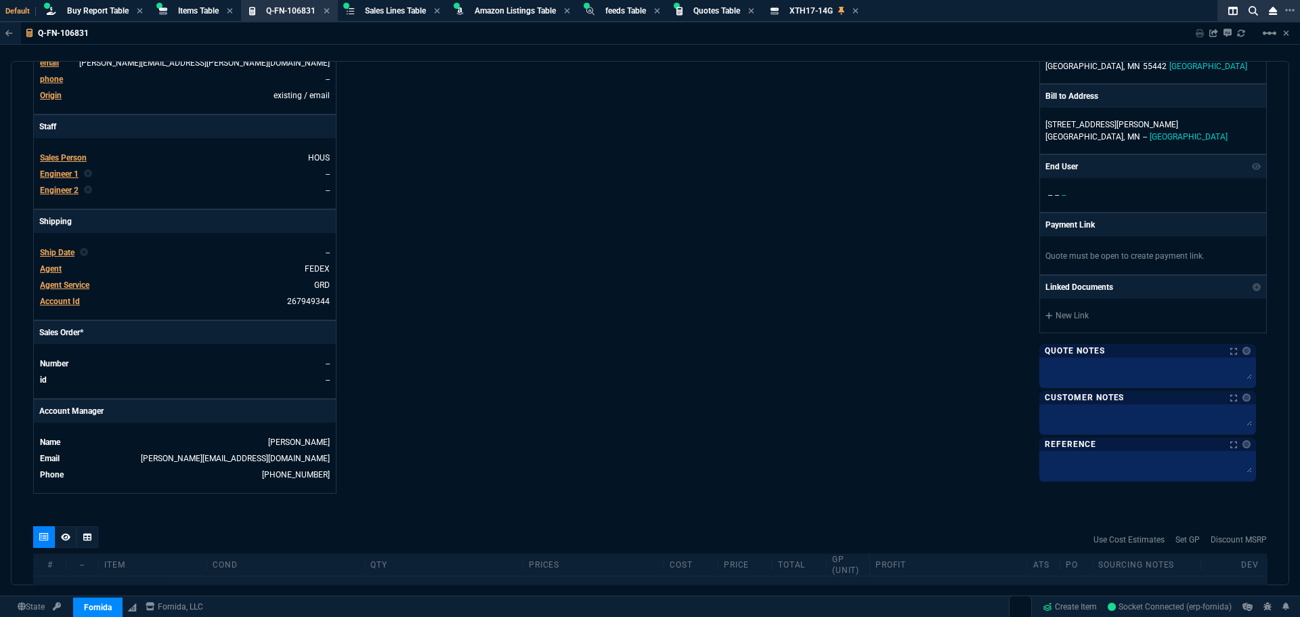
scroll to position [135, 0]
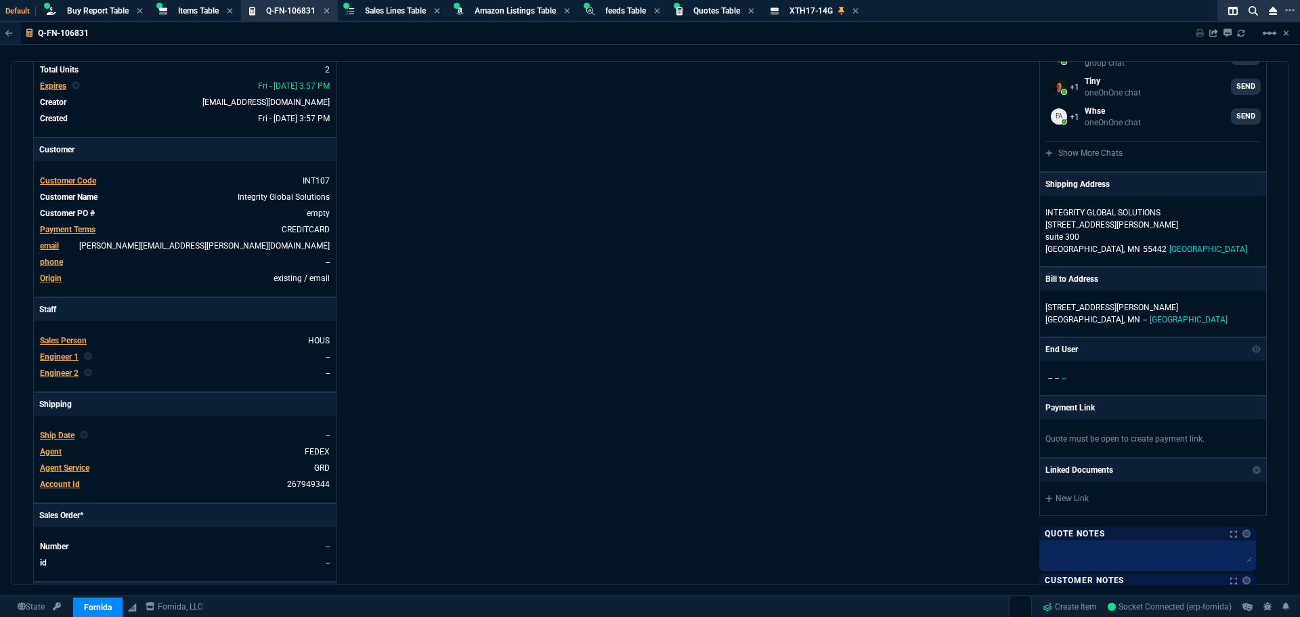
click at [68, 343] on span "Sales Person" at bounding box center [63, 340] width 47 height 9
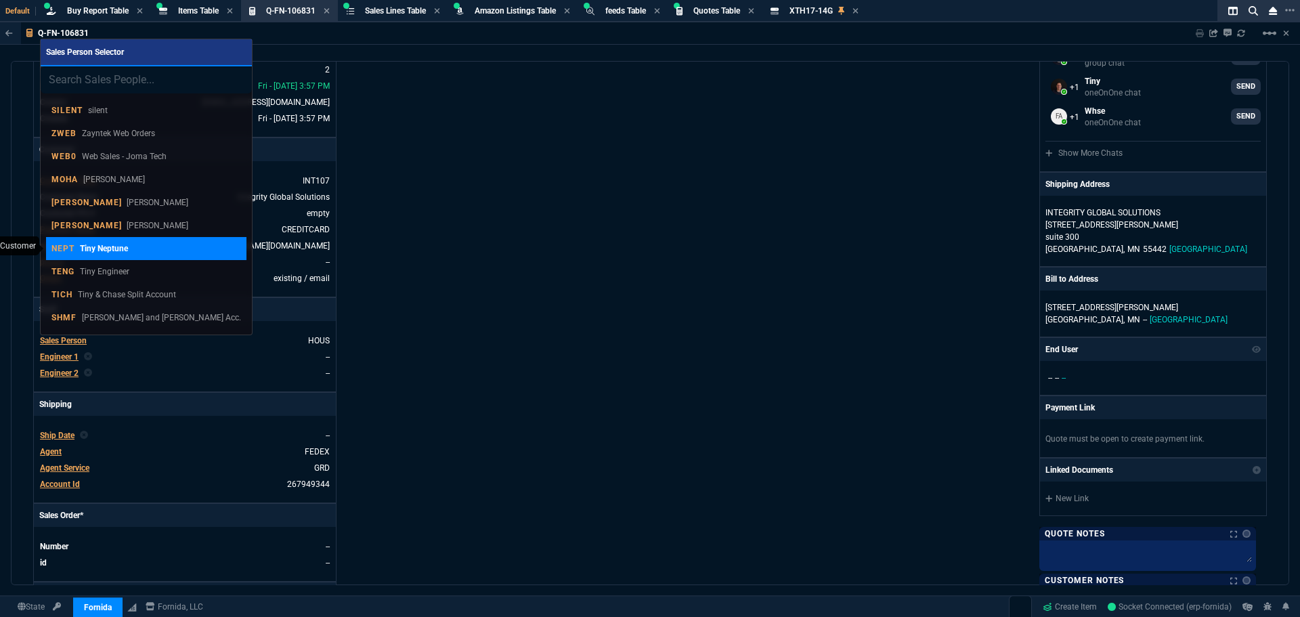
click at [72, 249] on p "NEPT" at bounding box center [62, 248] width 23 height 11
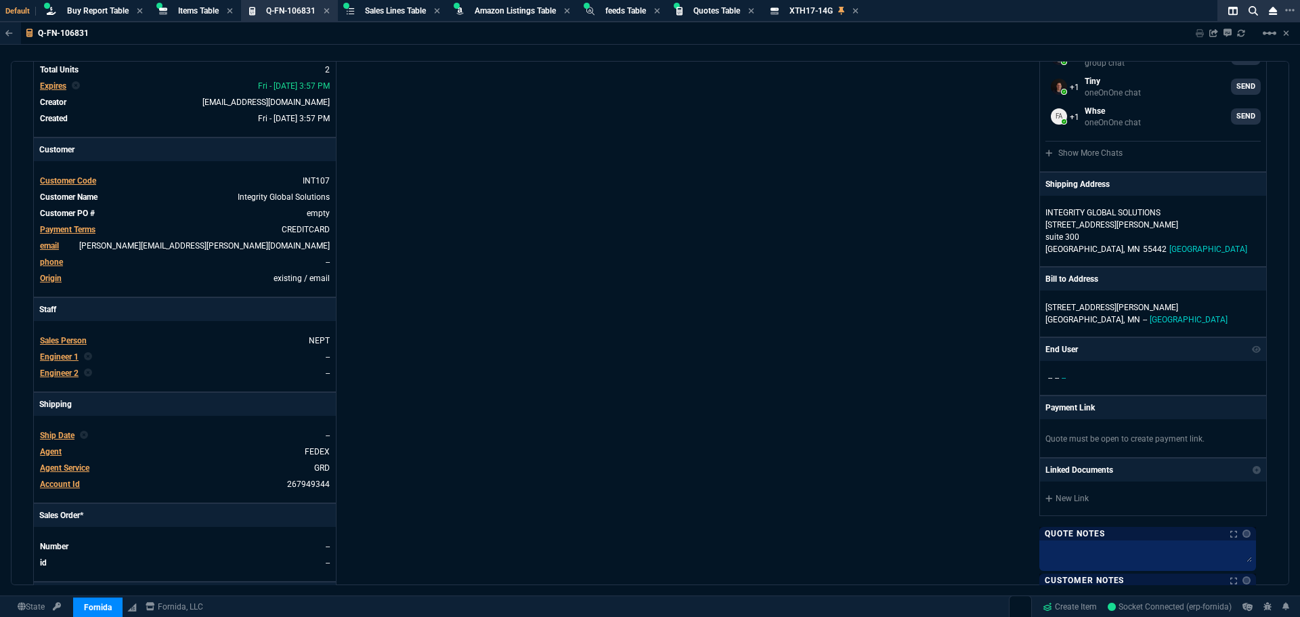
click at [611, 362] on div "Details Number Q-FN-106831 Order ID Q-FN-106831 Customer Code INT107 Total Unit…" at bounding box center [341, 327] width 617 height 699
click at [309, 213] on link "empty" at bounding box center [317, 213] width 26 height 12
paste link
click at [422, 219] on div "Details Number Q-FN-106831 Order ID Q-FN-106831 Customer Code INT107 Total Unit…" at bounding box center [341, 327] width 617 height 699
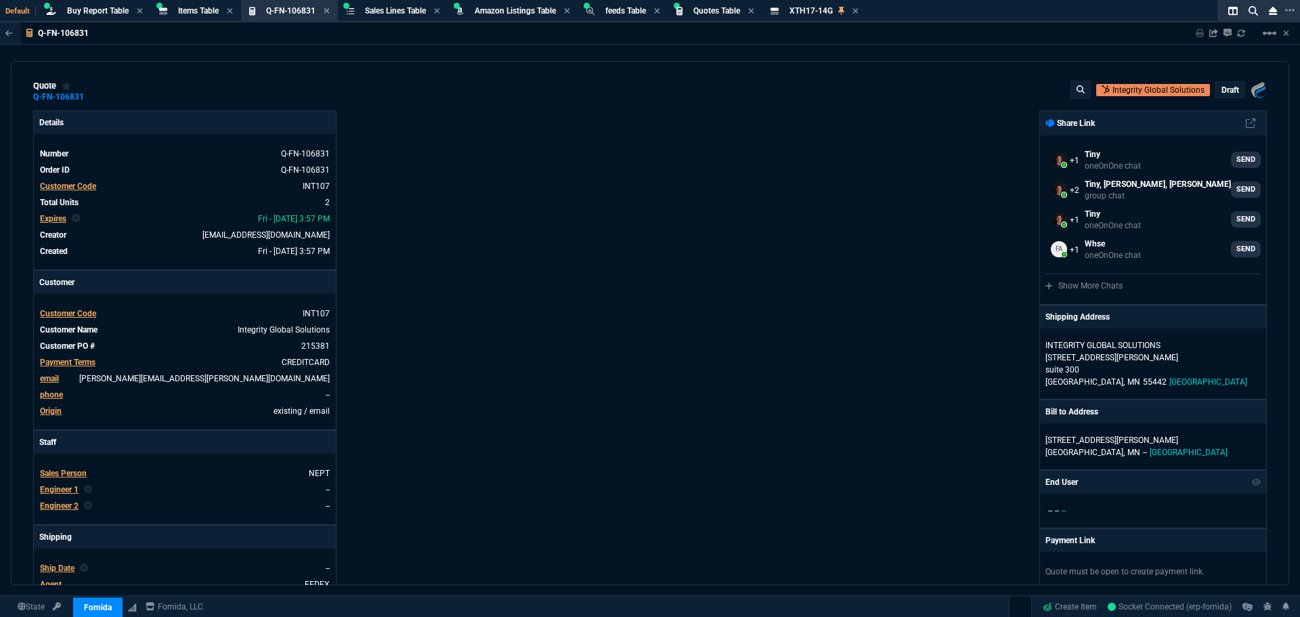
scroll to position [0, 0]
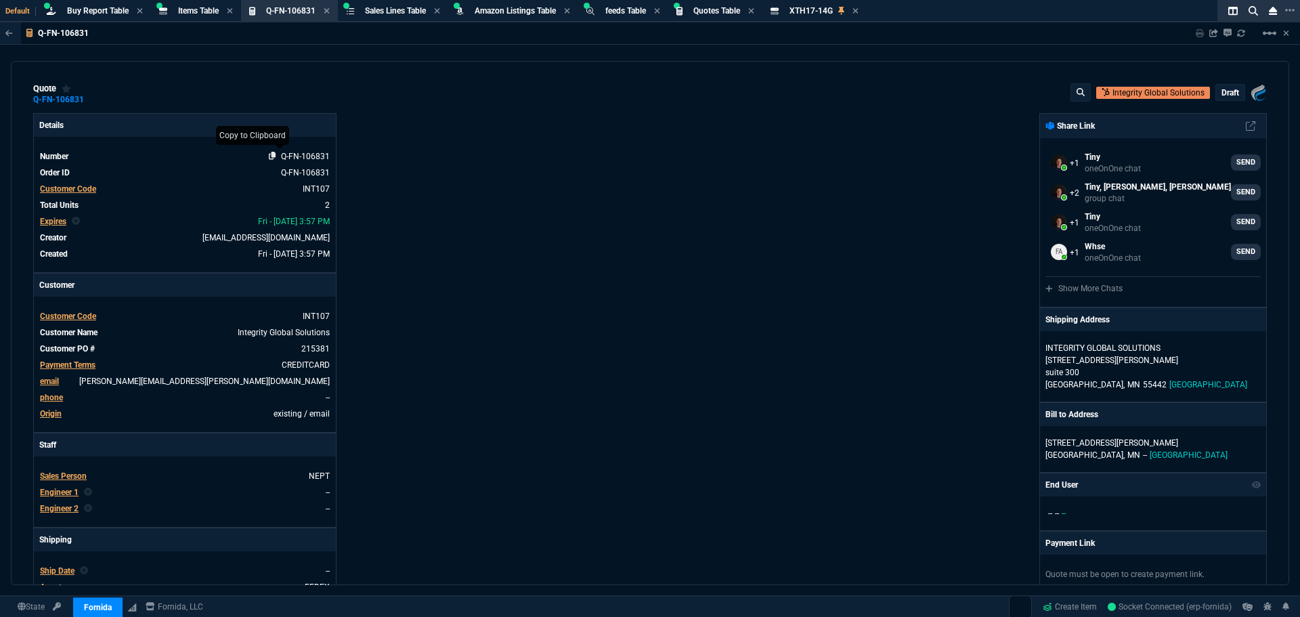
click at [272, 156] on icon at bounding box center [272, 156] width 7 height 8
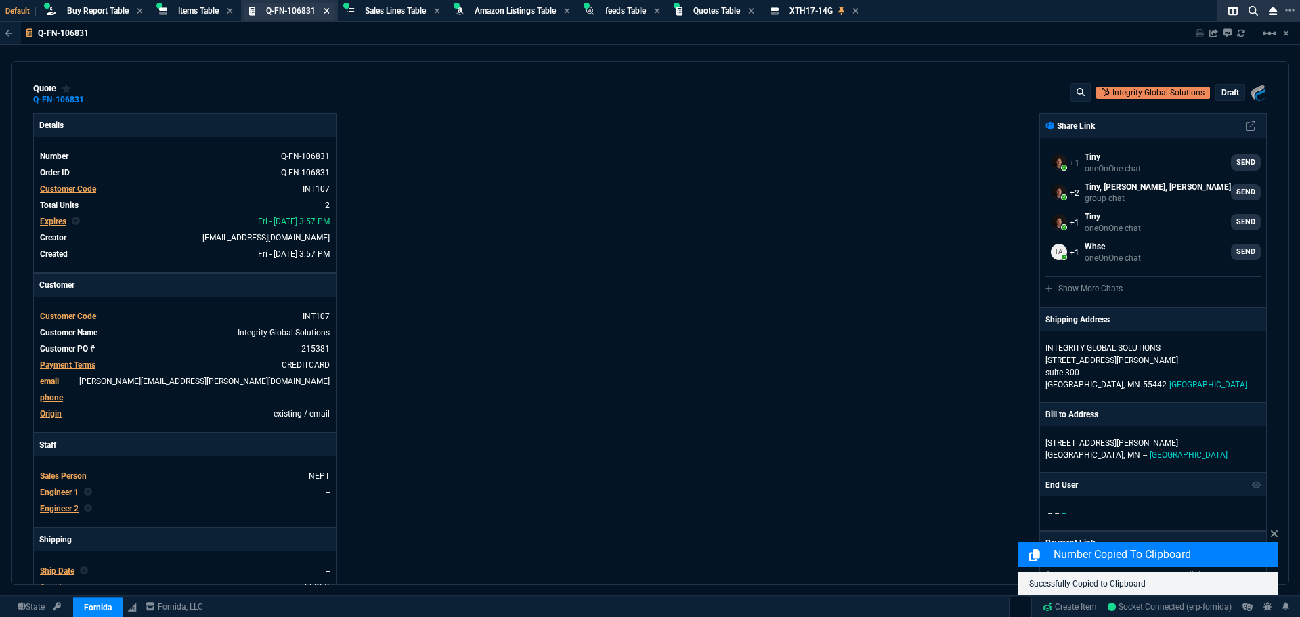
click at [326, 10] on icon at bounding box center [327, 11] width 6 height 8
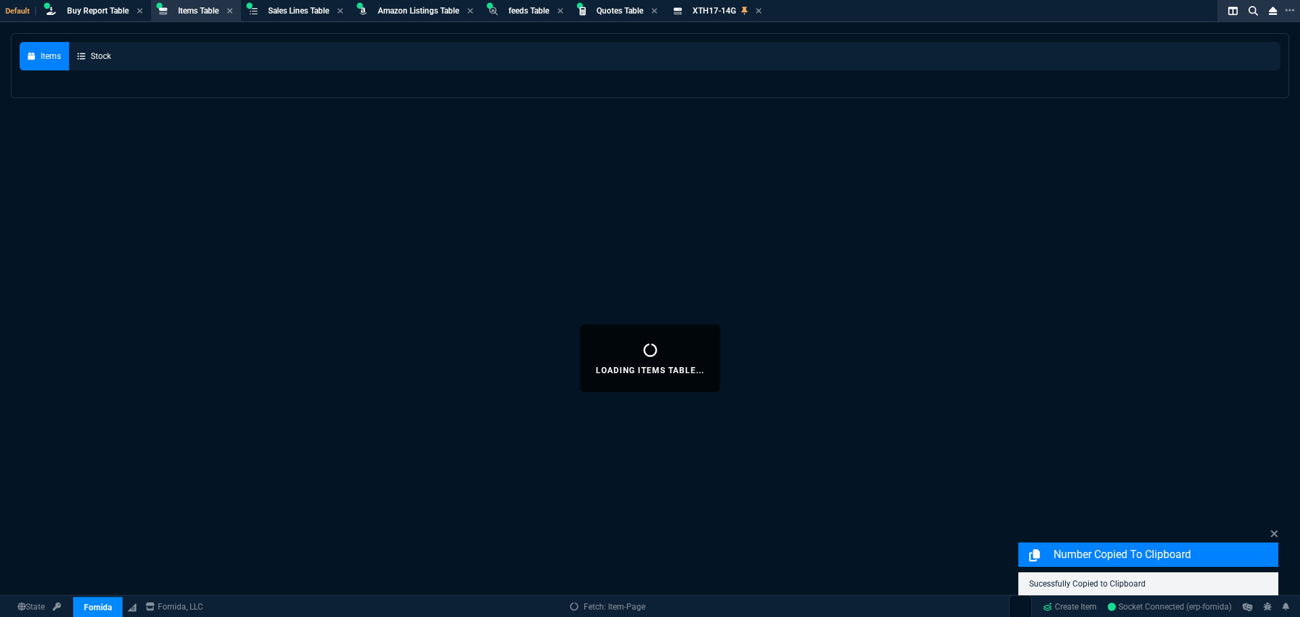
select select
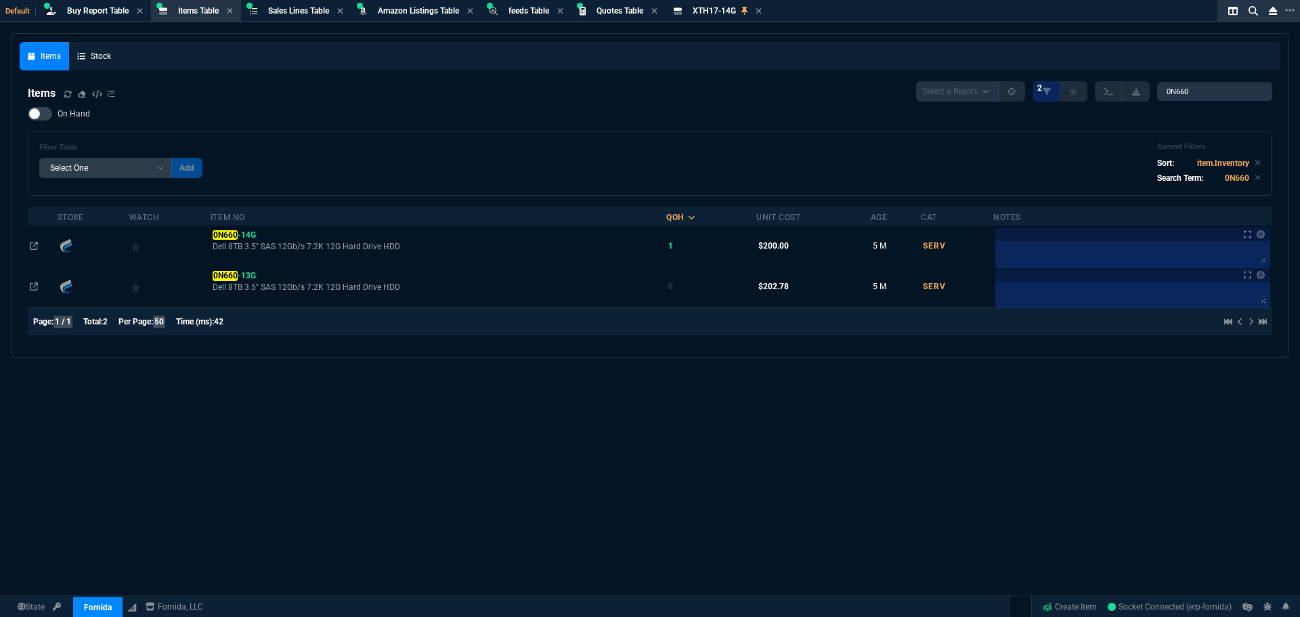
click at [662, 129] on div "On Hand Filter Table Select One Add Filter () Age () Cat (item.ItemCategoryCode…" at bounding box center [650, 151] width 1244 height 89
click at [696, 125] on div "On Hand Filter Table Select One Add Filter () Age () Cat (item.ItemCategoryCode…" at bounding box center [650, 151] width 1244 height 89
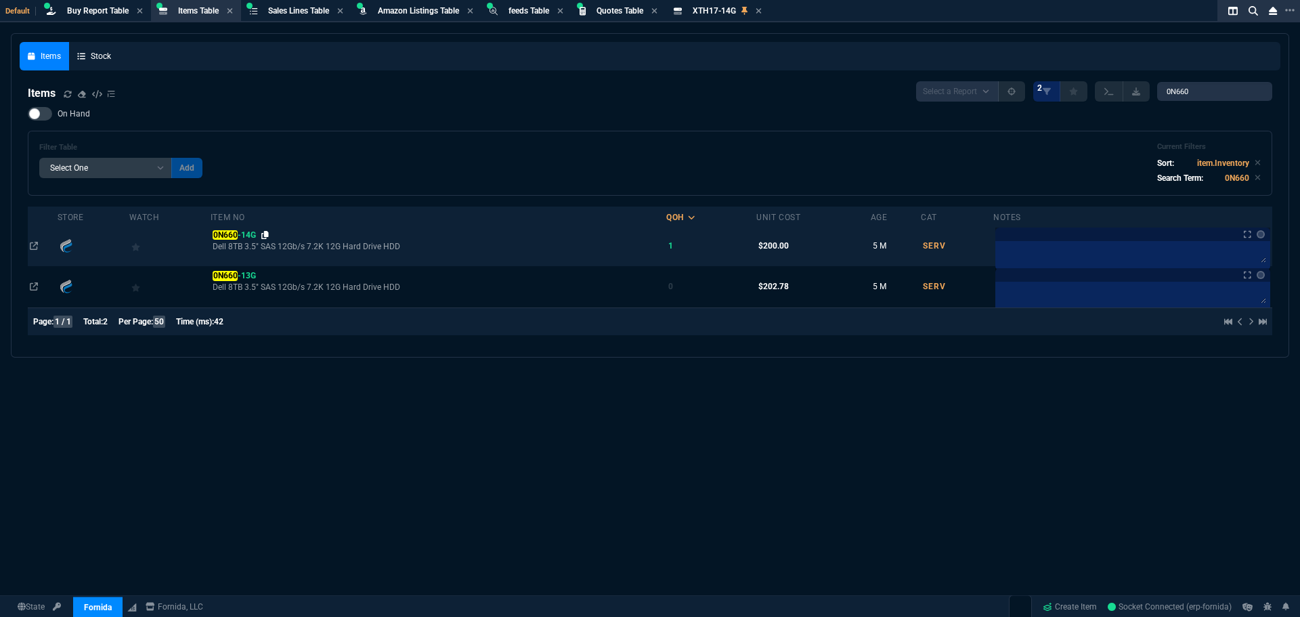
click at [269, 232] on icon at bounding box center [264, 235] width 7 height 8
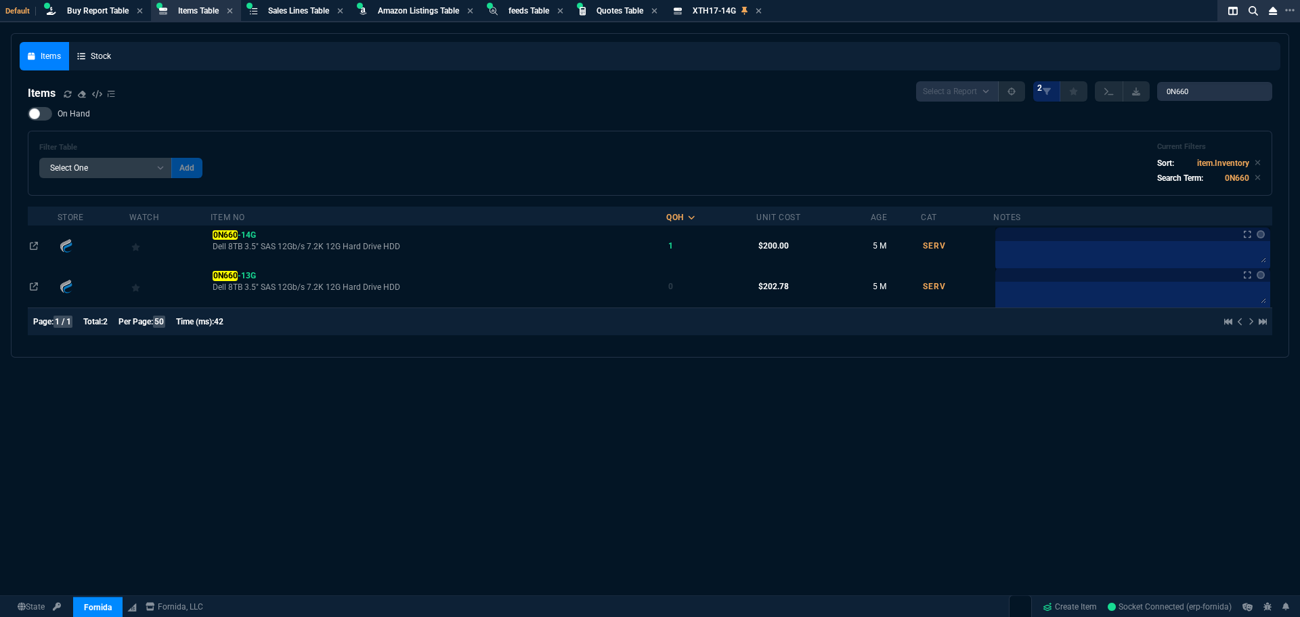
click at [708, 151] on div "Filter Table Select One Add Filter () Age () Cat (item.ItemCategoryCode) Item N…" at bounding box center [649, 163] width 1221 height 42
click at [525, 99] on div "Items Select a Report NEW QUERY 2 0N660" at bounding box center [650, 91] width 1244 height 20
